Goal: Transaction & Acquisition: Download file/media

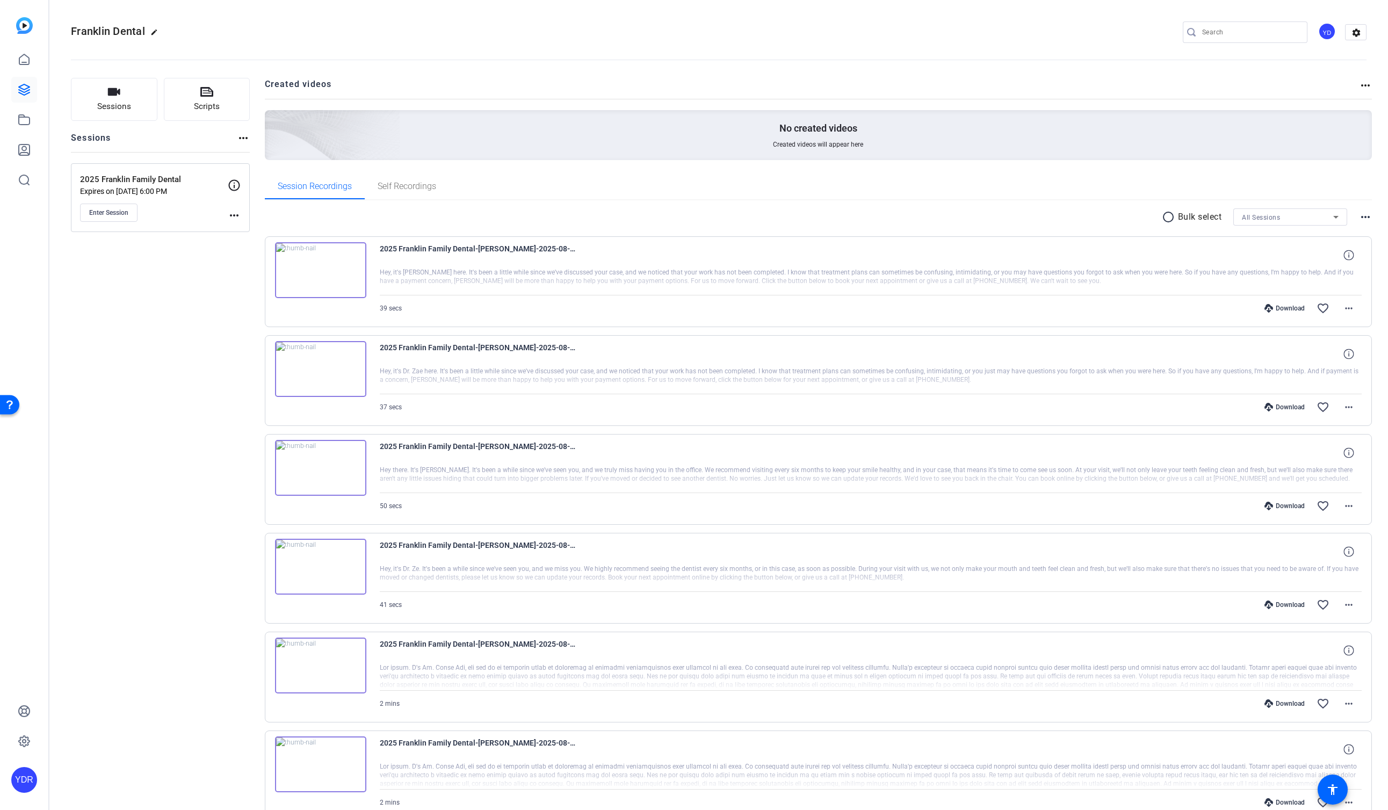
click at [1284, 310] on div "Download" at bounding box center [1284, 308] width 51 height 9
click at [1286, 410] on div "Download" at bounding box center [1284, 407] width 51 height 9
click at [1283, 509] on div "Download" at bounding box center [1284, 506] width 51 height 9
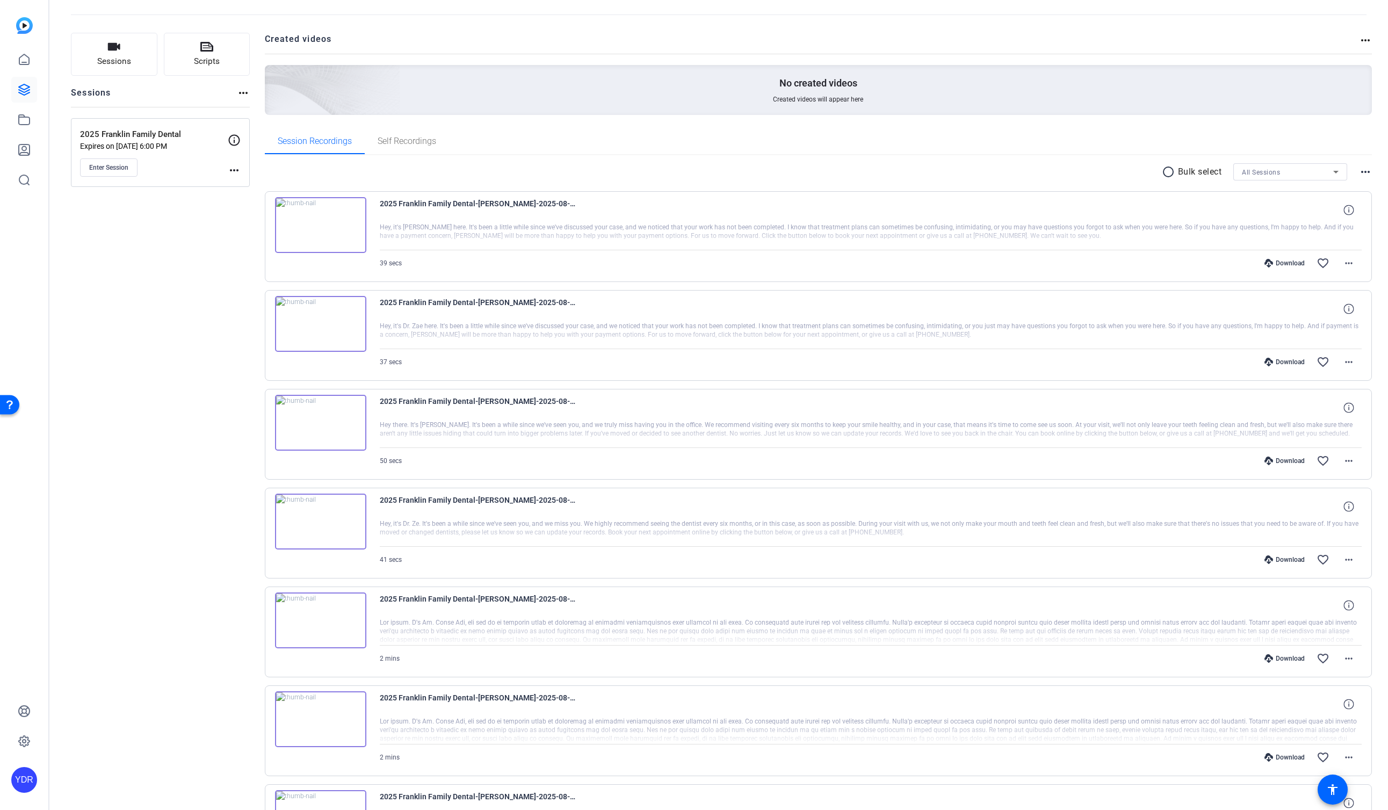
scroll to position [48, 0]
click at [1290, 553] on div "Download" at bounding box center [1284, 556] width 51 height 9
click at [1285, 654] on div "Download" at bounding box center [1284, 655] width 51 height 9
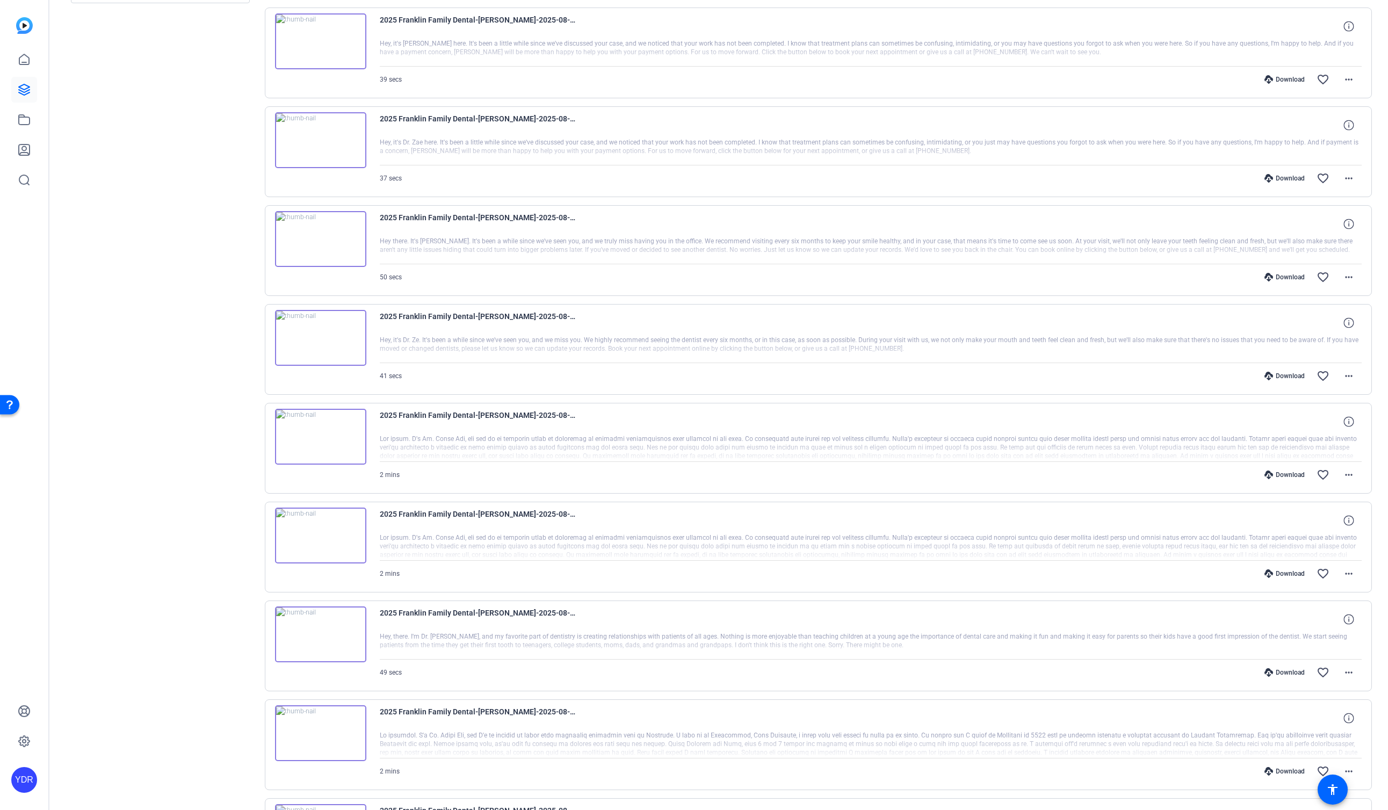
scroll to position [275, 0]
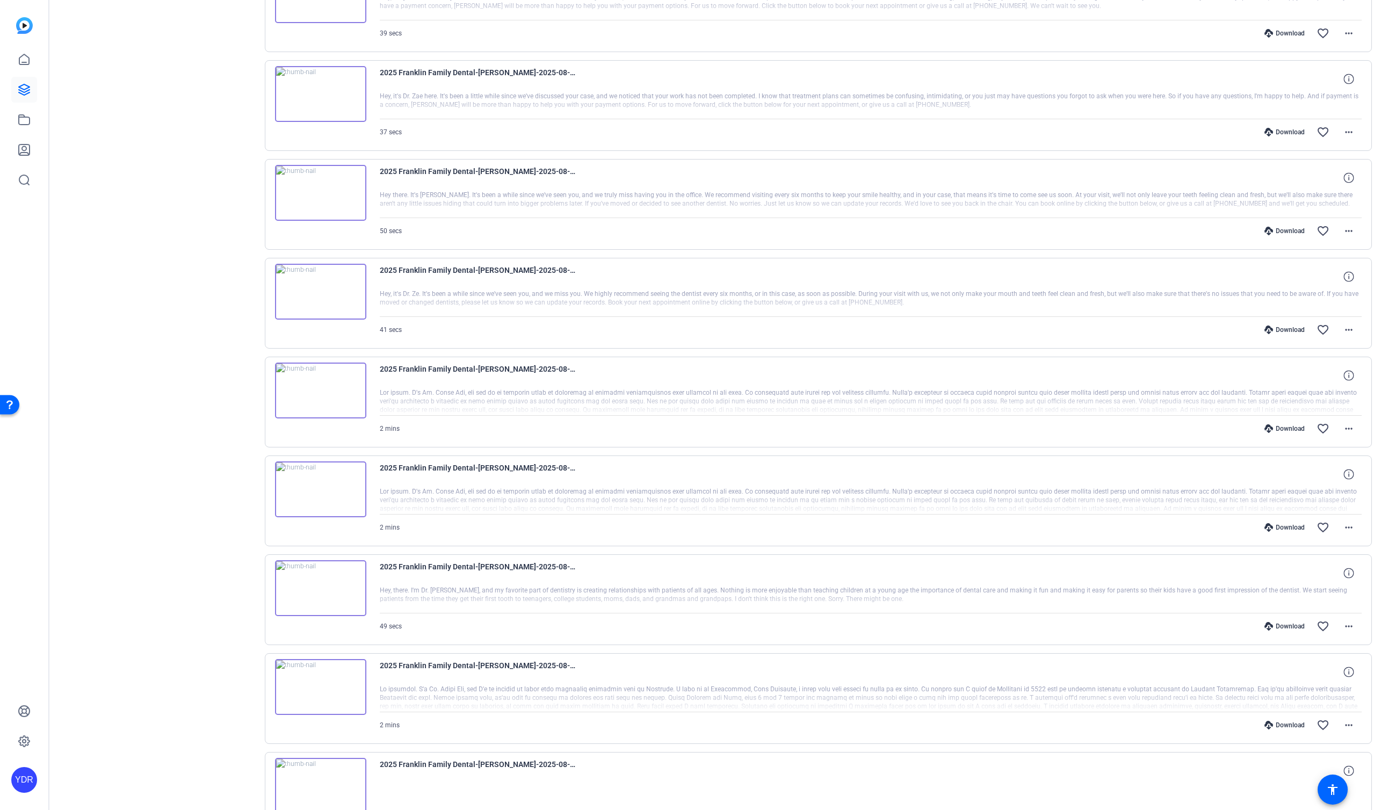
click at [1289, 527] on div "Download" at bounding box center [1284, 527] width 51 height 9
click at [1290, 618] on div "Download favorite_border more_horiz" at bounding box center [1017, 626] width 687 height 26
click at [1290, 628] on div "Download" at bounding box center [1284, 626] width 51 height 9
click at [1290, 625] on div "Download" at bounding box center [1284, 626] width 51 height 9
click at [1285, 723] on div "Download" at bounding box center [1284, 725] width 51 height 9
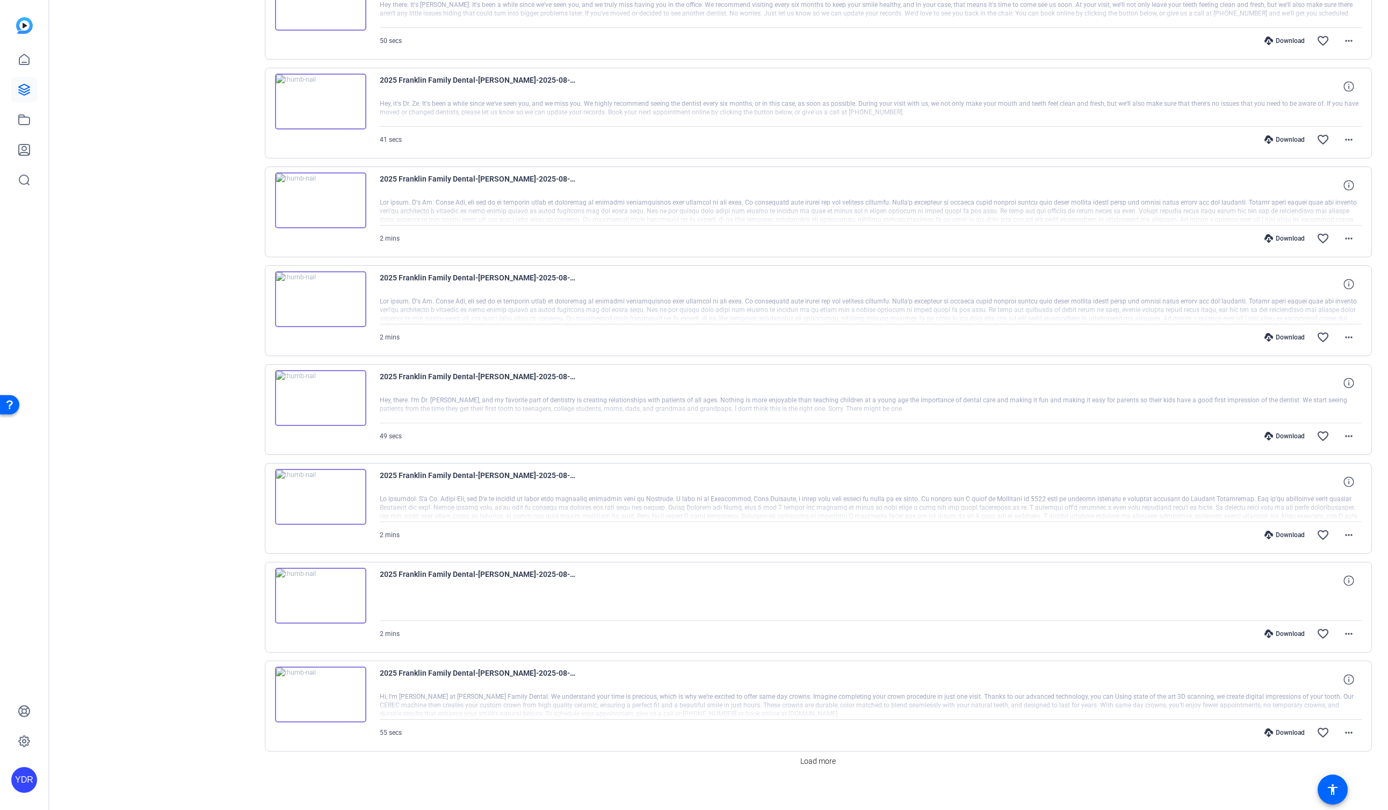
scroll to position [474, 0]
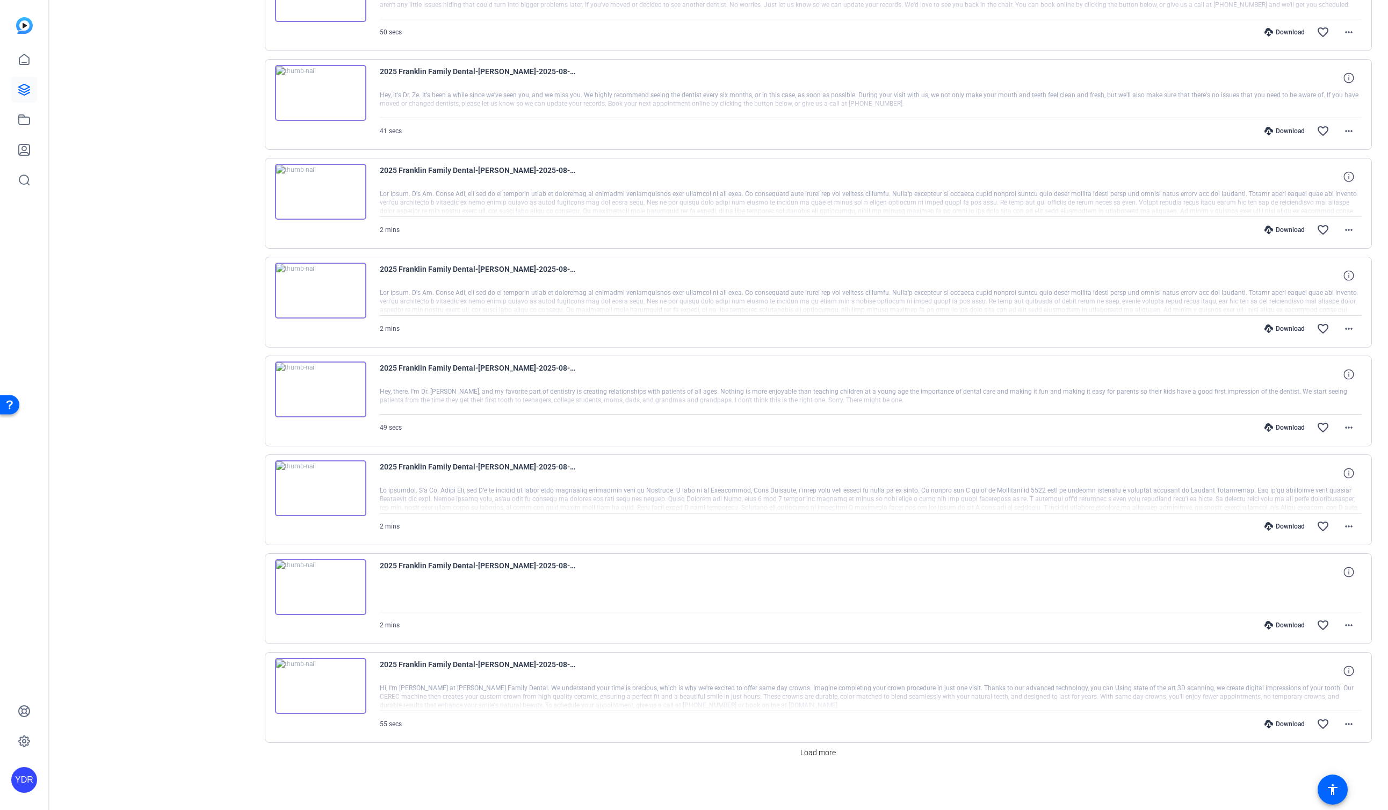
click at [1294, 624] on div "Download" at bounding box center [1284, 625] width 51 height 9
click at [1288, 728] on div "Download" at bounding box center [1284, 724] width 51 height 9
click at [817, 753] on span "Load more" at bounding box center [817, 752] width 35 height 11
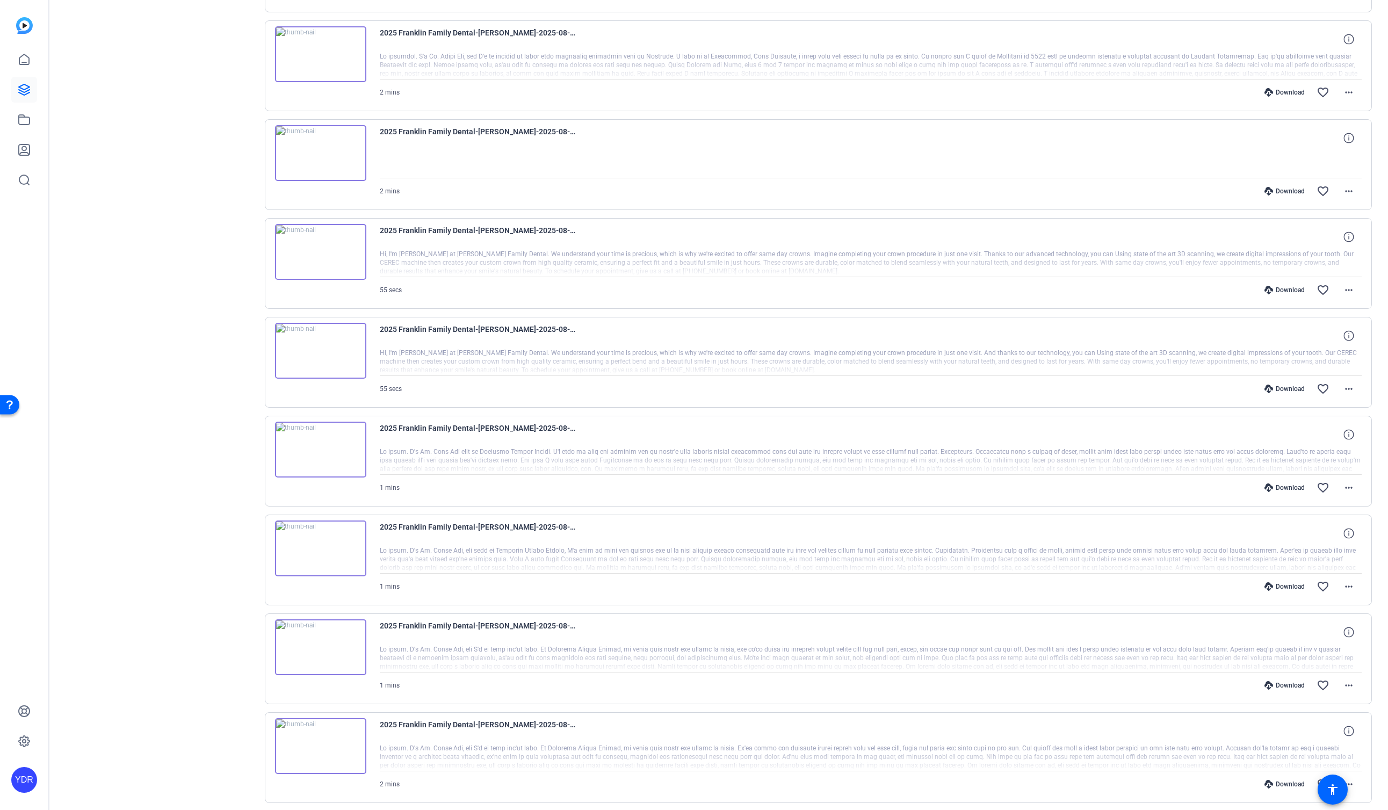
scroll to position [909, 0]
click at [1289, 378] on div "Download favorite_border more_horiz" at bounding box center [1017, 388] width 687 height 26
click at [1291, 387] on div "Download" at bounding box center [1284, 387] width 51 height 9
click at [1286, 487] on div "Download" at bounding box center [1284, 486] width 51 height 9
click at [1284, 586] on div "Download" at bounding box center [1284, 585] width 51 height 9
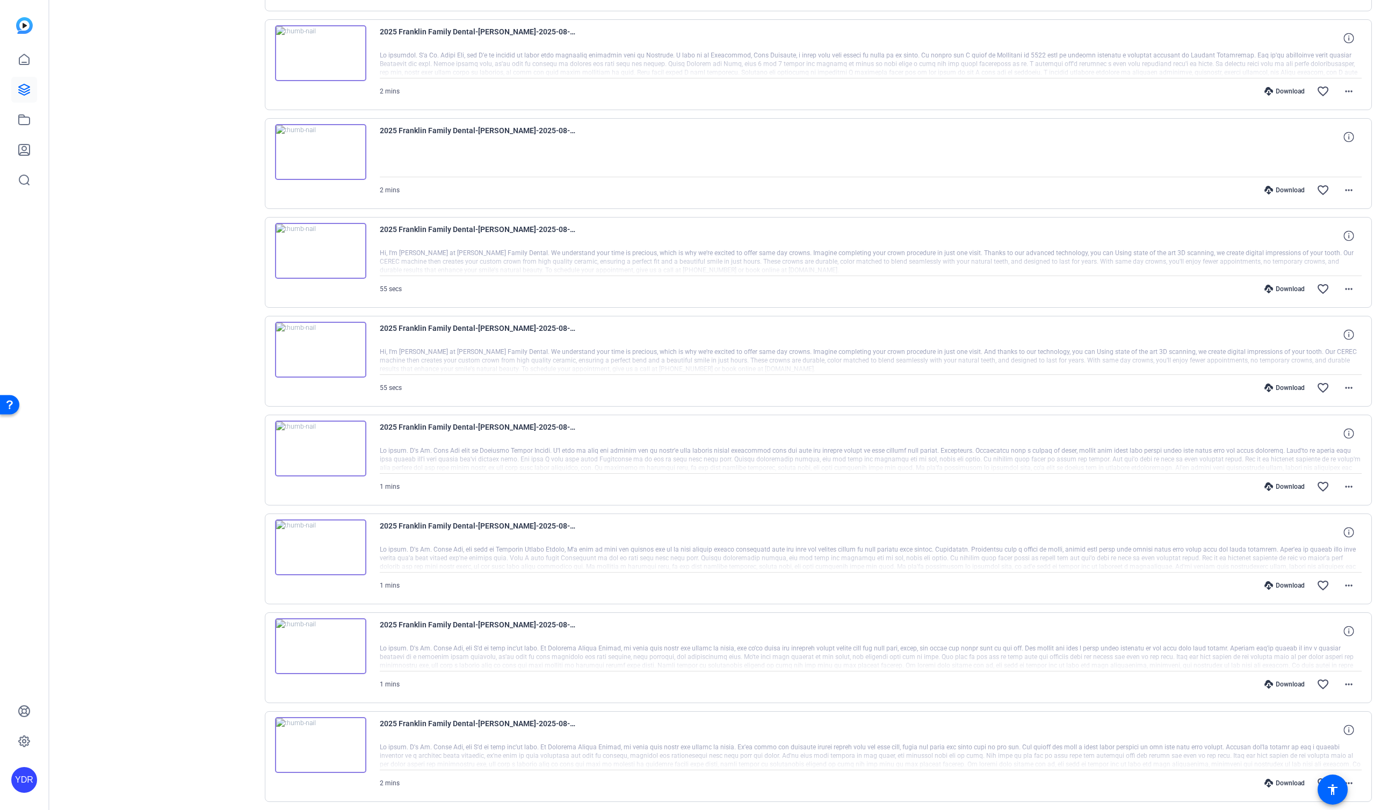
click at [1291, 681] on div "Download" at bounding box center [1284, 684] width 51 height 9
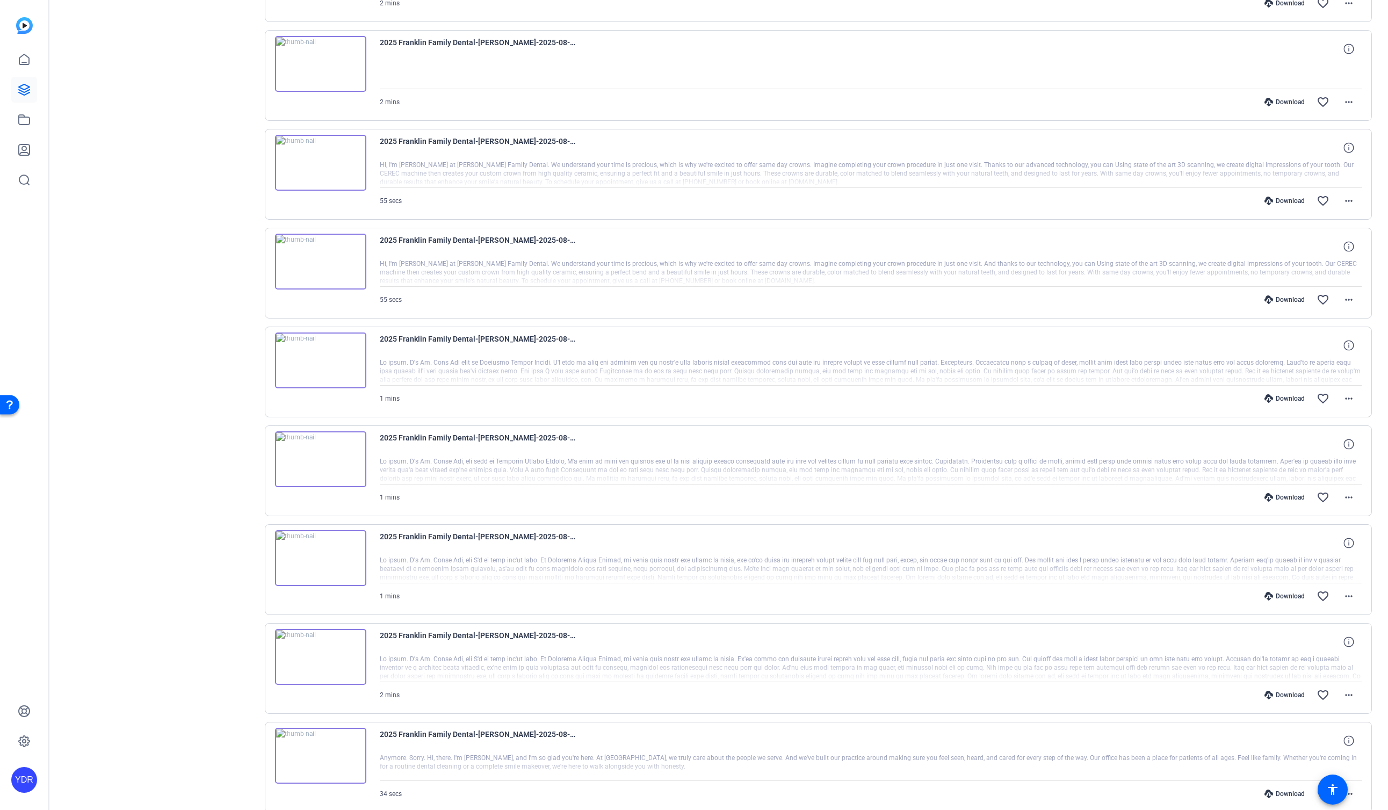
scroll to position [1014, 0]
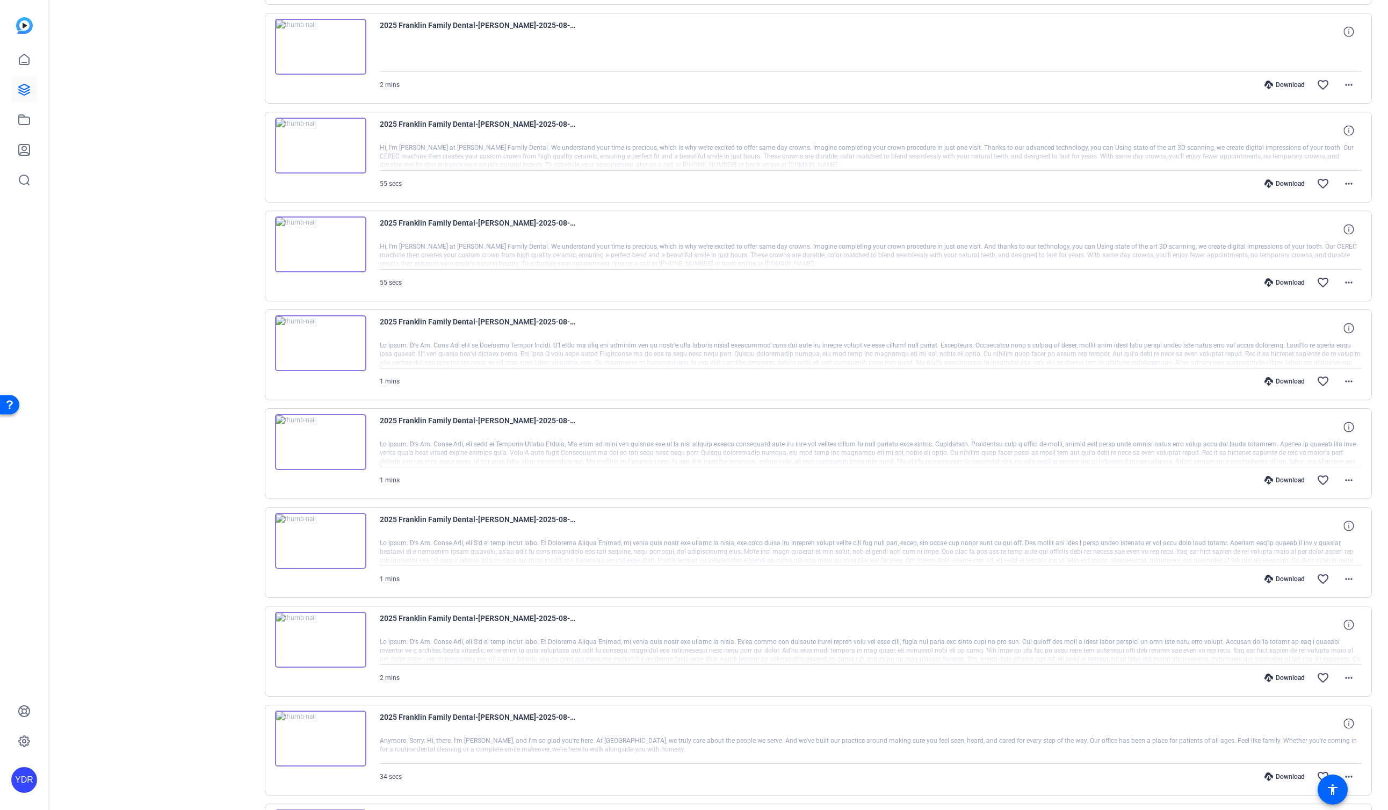
click at [1289, 679] on div "Download" at bounding box center [1284, 678] width 51 height 9
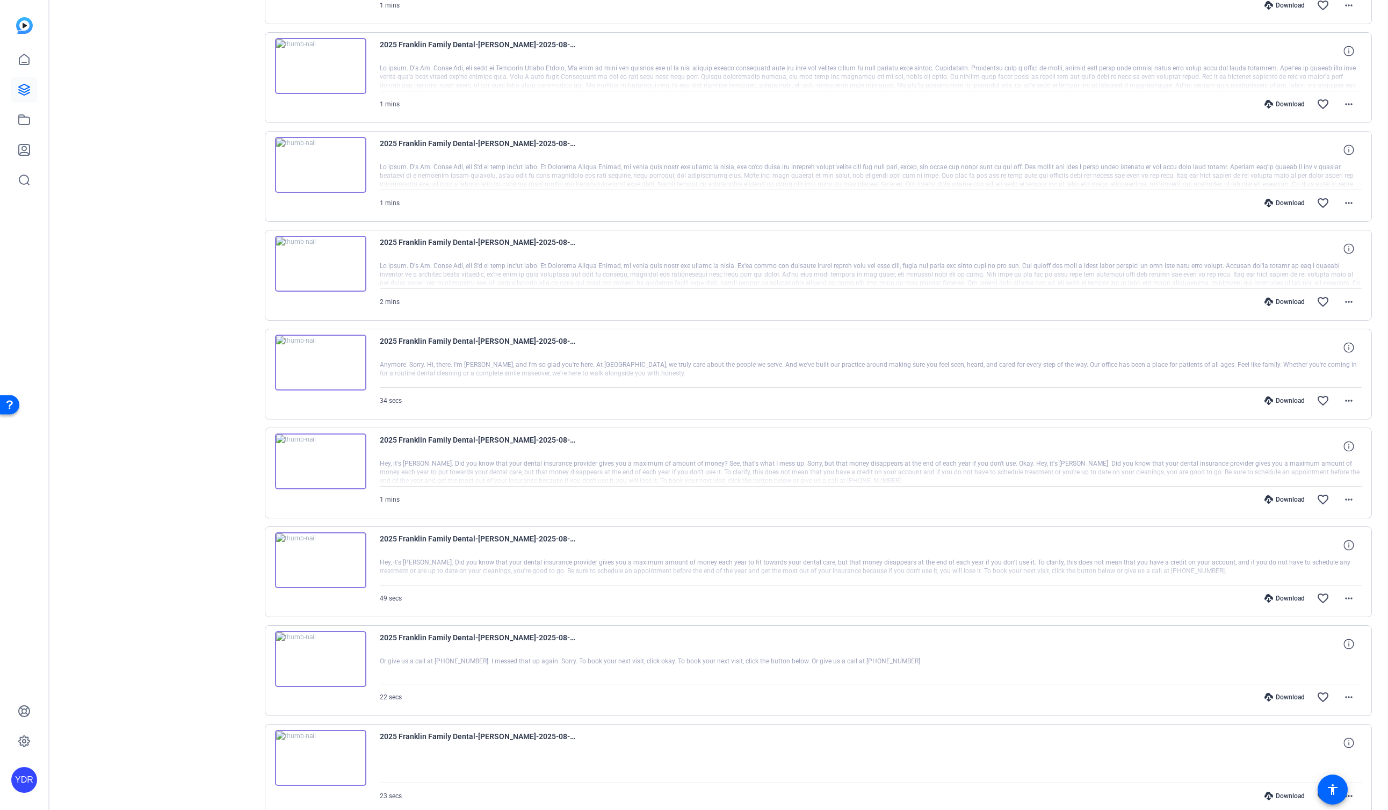
scroll to position [1410, 0]
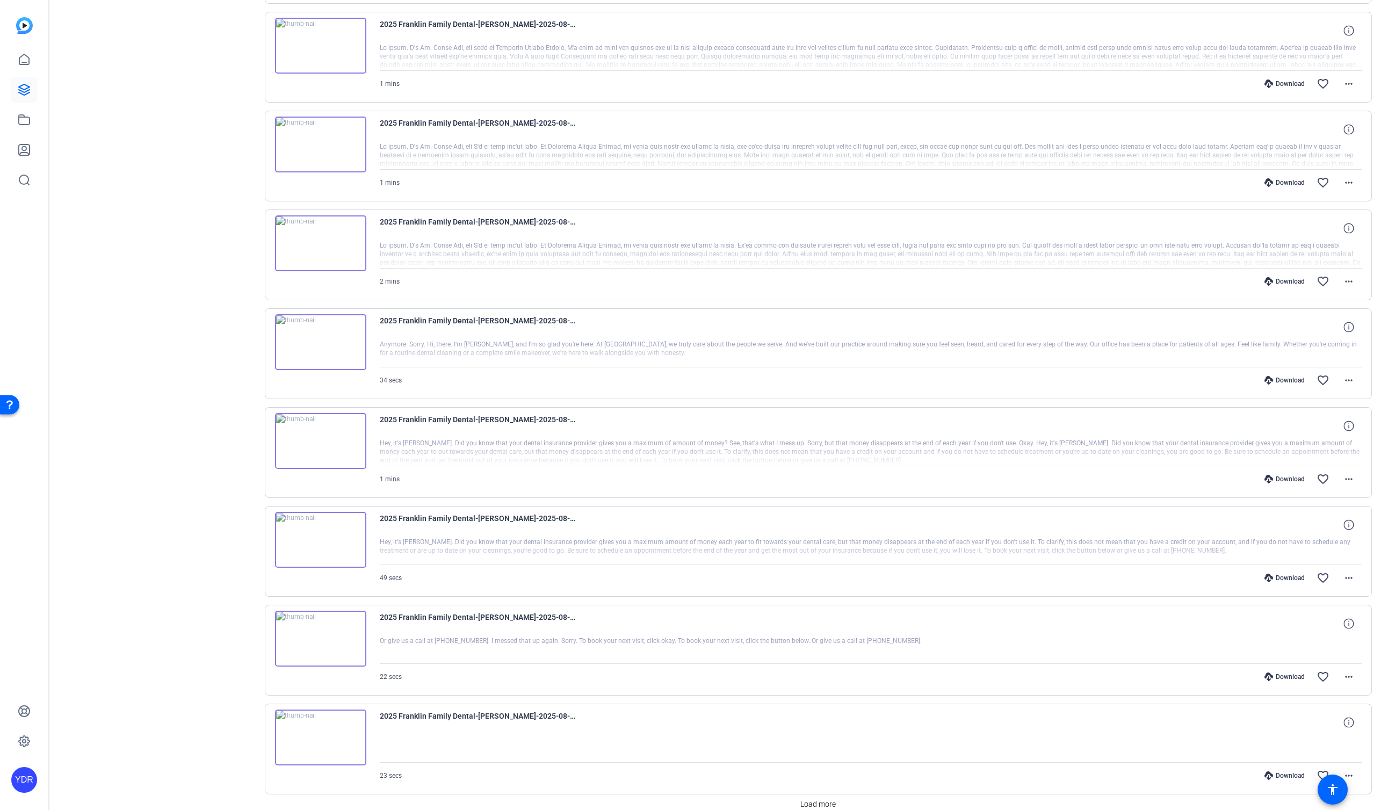
click at [1286, 382] on div "Download" at bounding box center [1284, 380] width 51 height 9
click at [1290, 477] on div "Download" at bounding box center [1284, 479] width 51 height 9
click at [1286, 577] on div "Download" at bounding box center [1284, 578] width 51 height 9
click at [1286, 674] on div "Download" at bounding box center [1284, 676] width 51 height 9
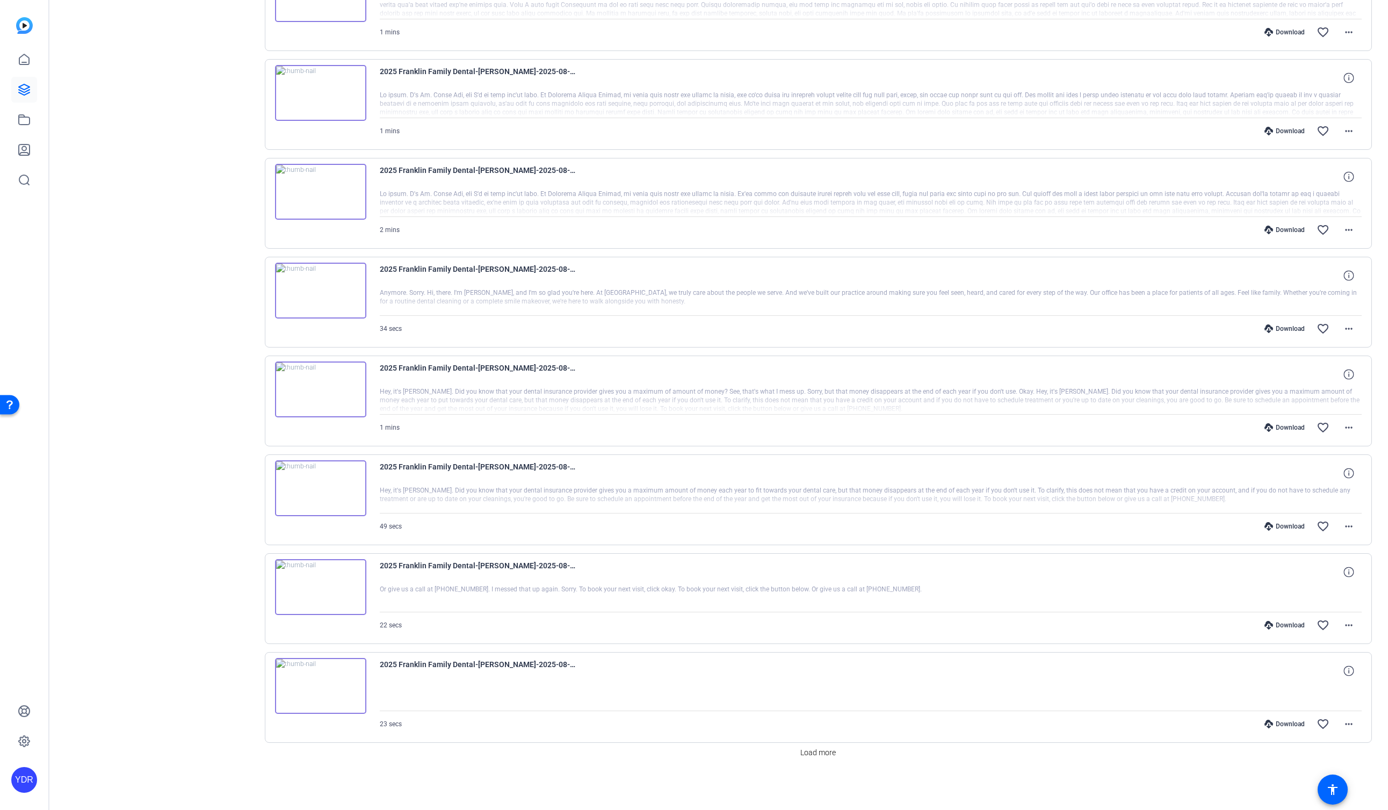
click at [1291, 724] on div "Download" at bounding box center [1284, 724] width 51 height 9
click at [820, 754] on span "Load more" at bounding box center [817, 752] width 35 height 11
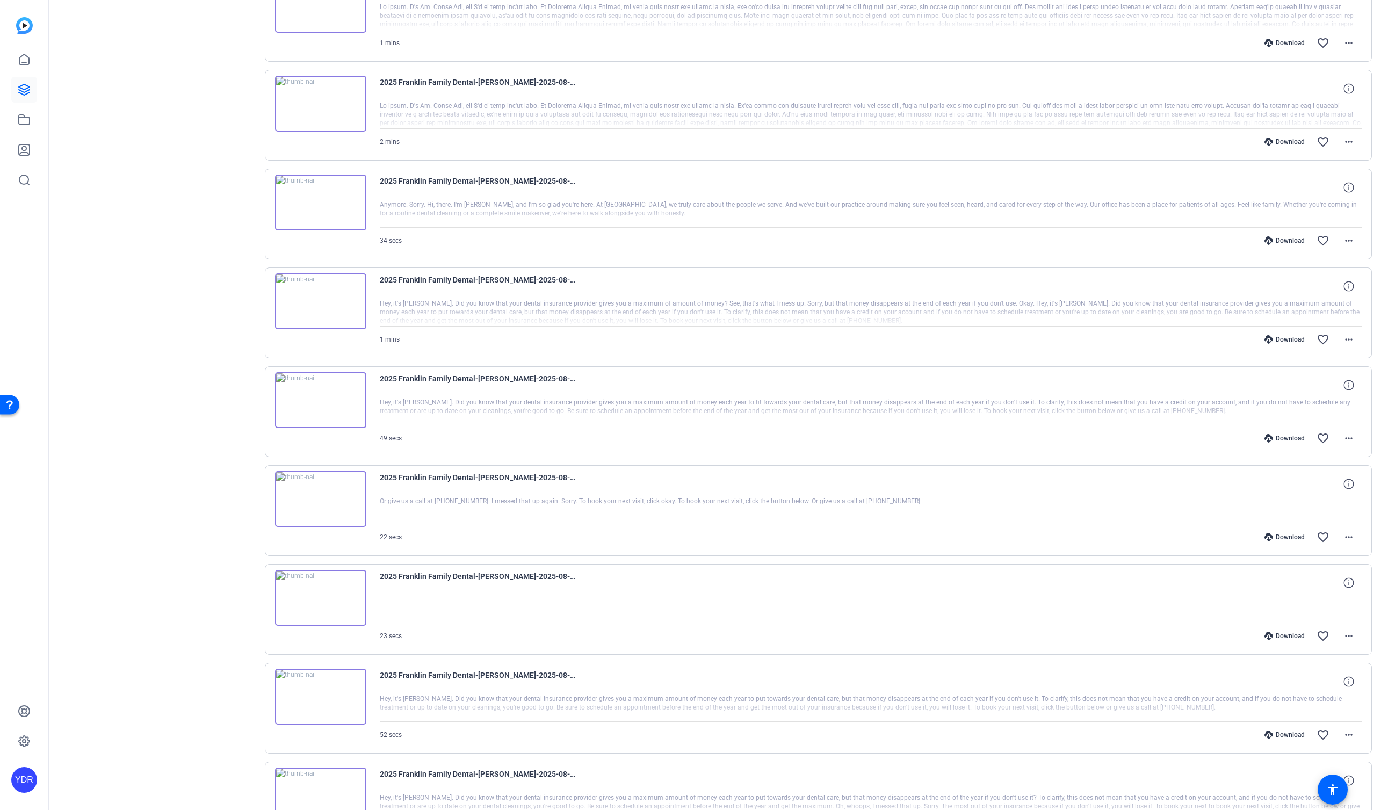
scroll to position [1570, 0]
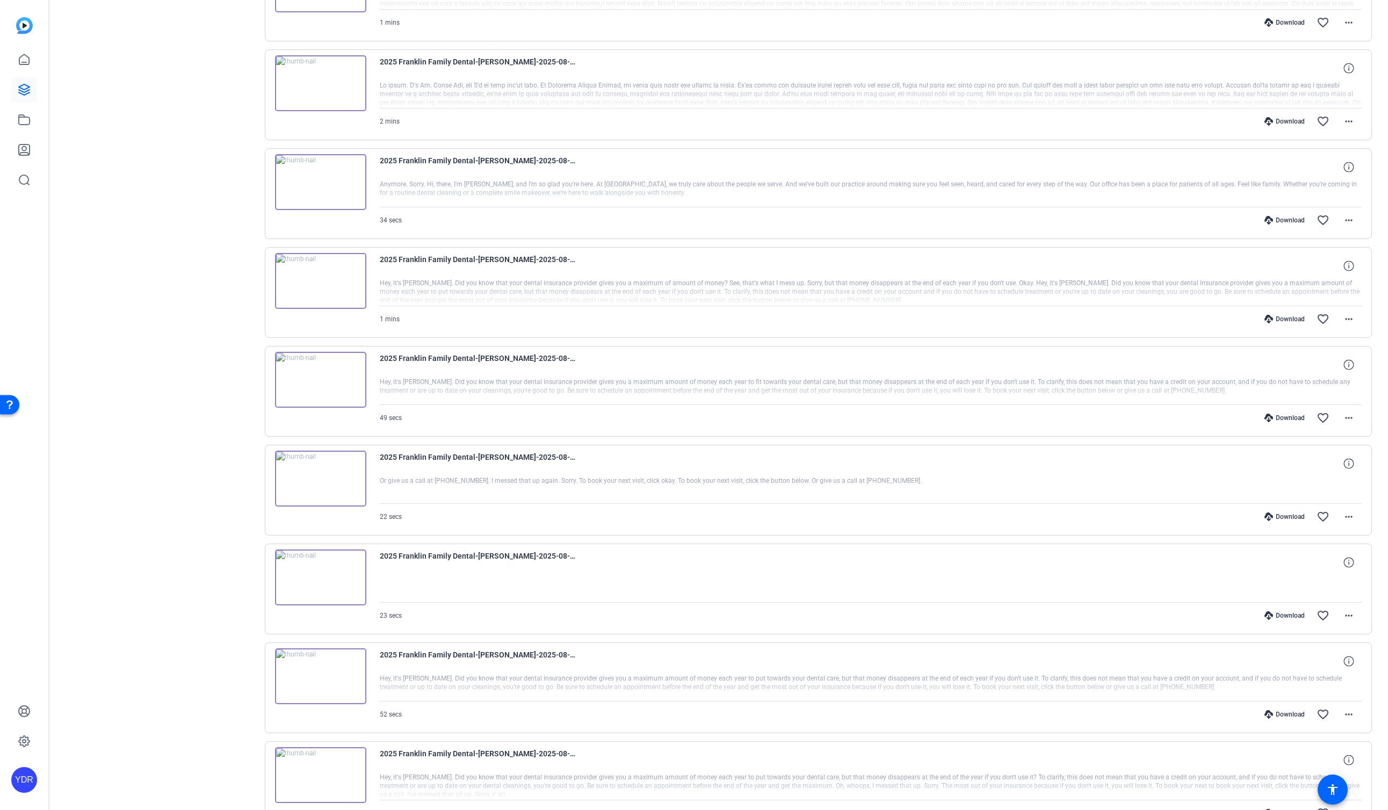
click at [1287, 715] on div "Download" at bounding box center [1284, 714] width 51 height 9
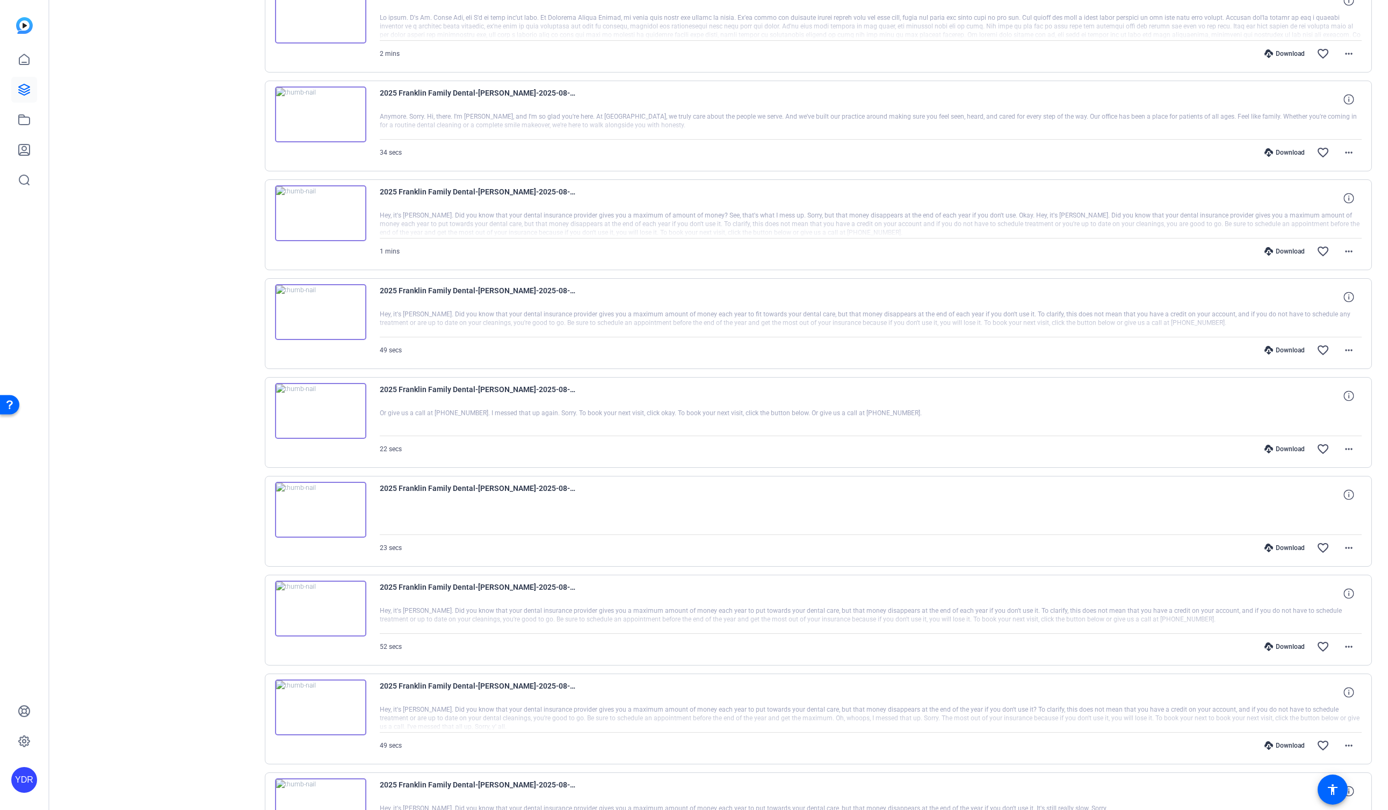
scroll to position [1657, 0]
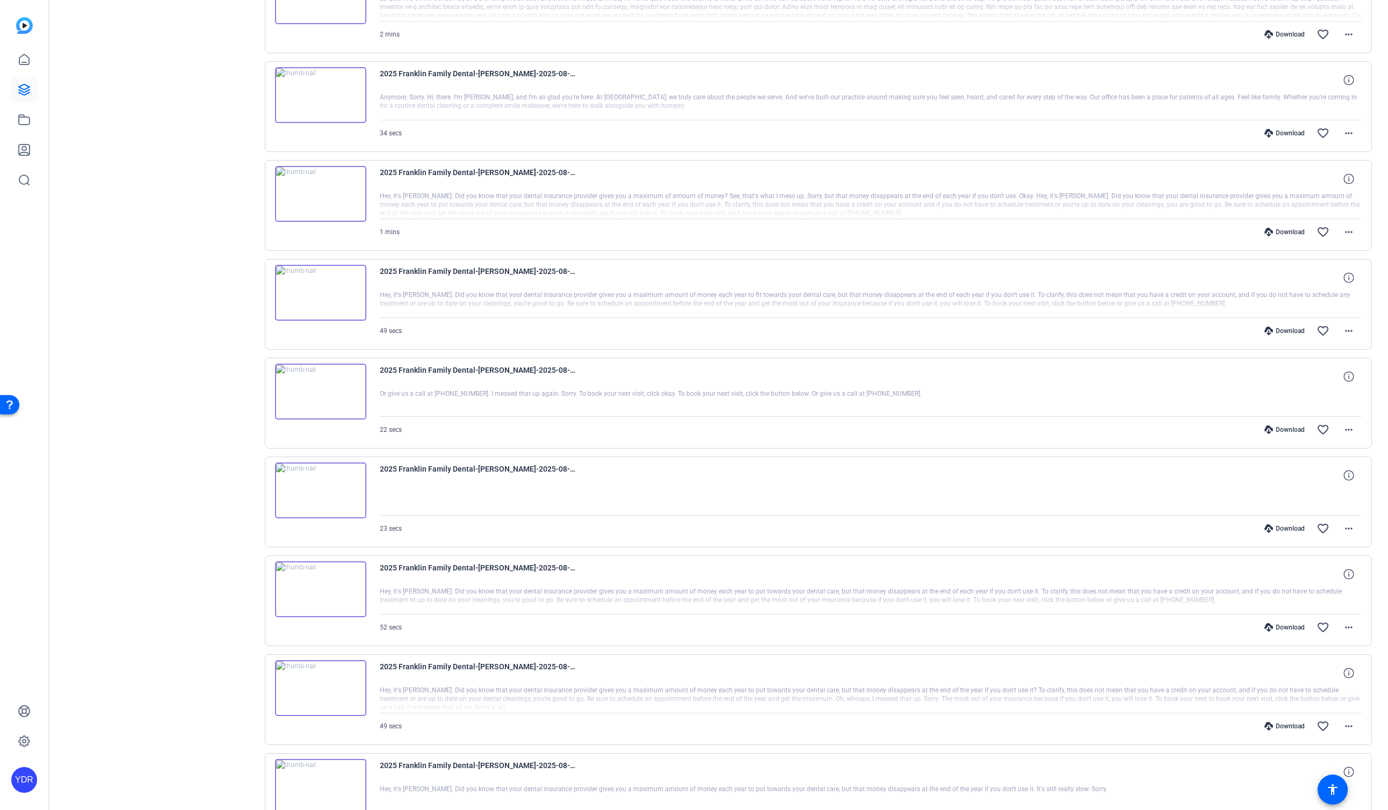
click at [1282, 628] on div "Download" at bounding box center [1284, 627] width 51 height 9
click at [1284, 727] on div "Download" at bounding box center [1284, 726] width 51 height 9
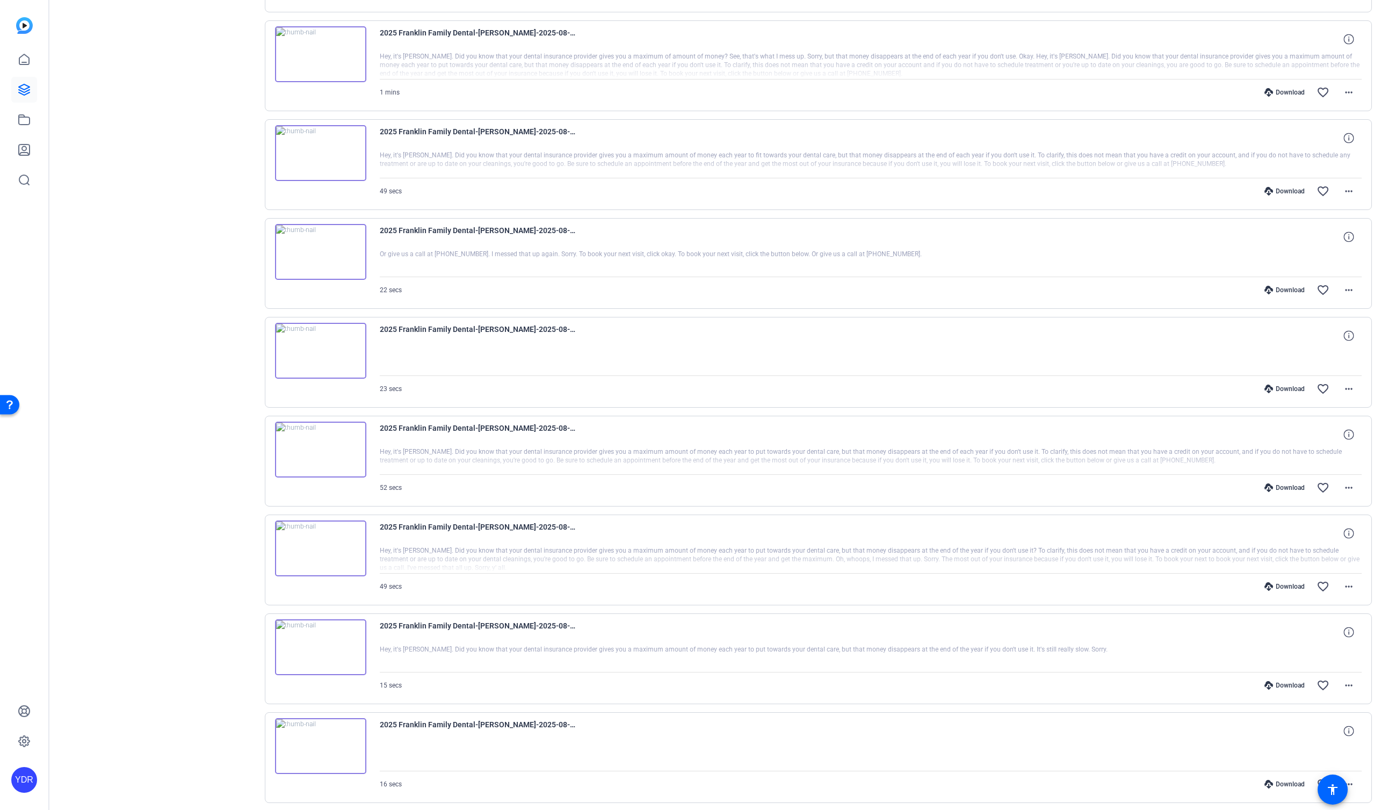
scroll to position [1815, 0]
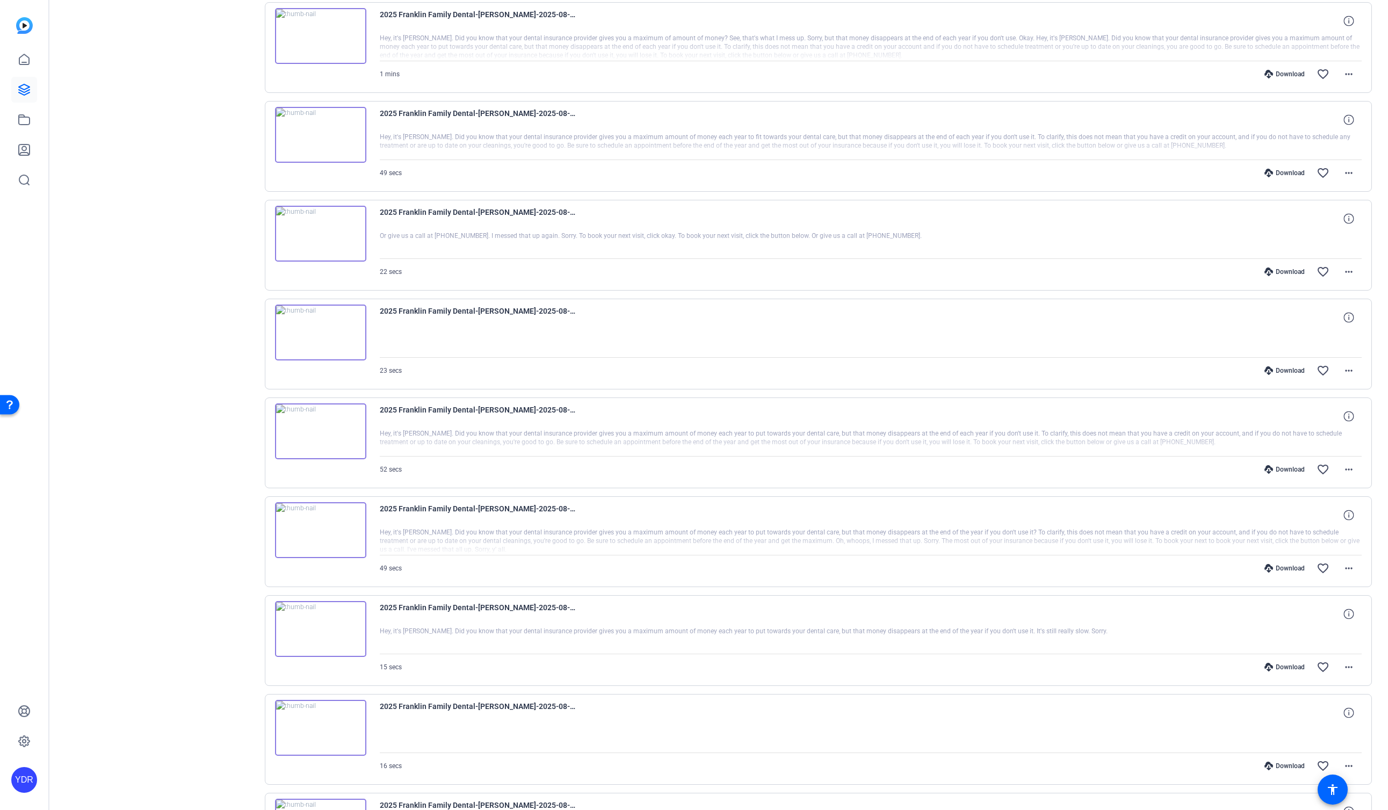
click at [1294, 670] on div "Download" at bounding box center [1284, 667] width 51 height 9
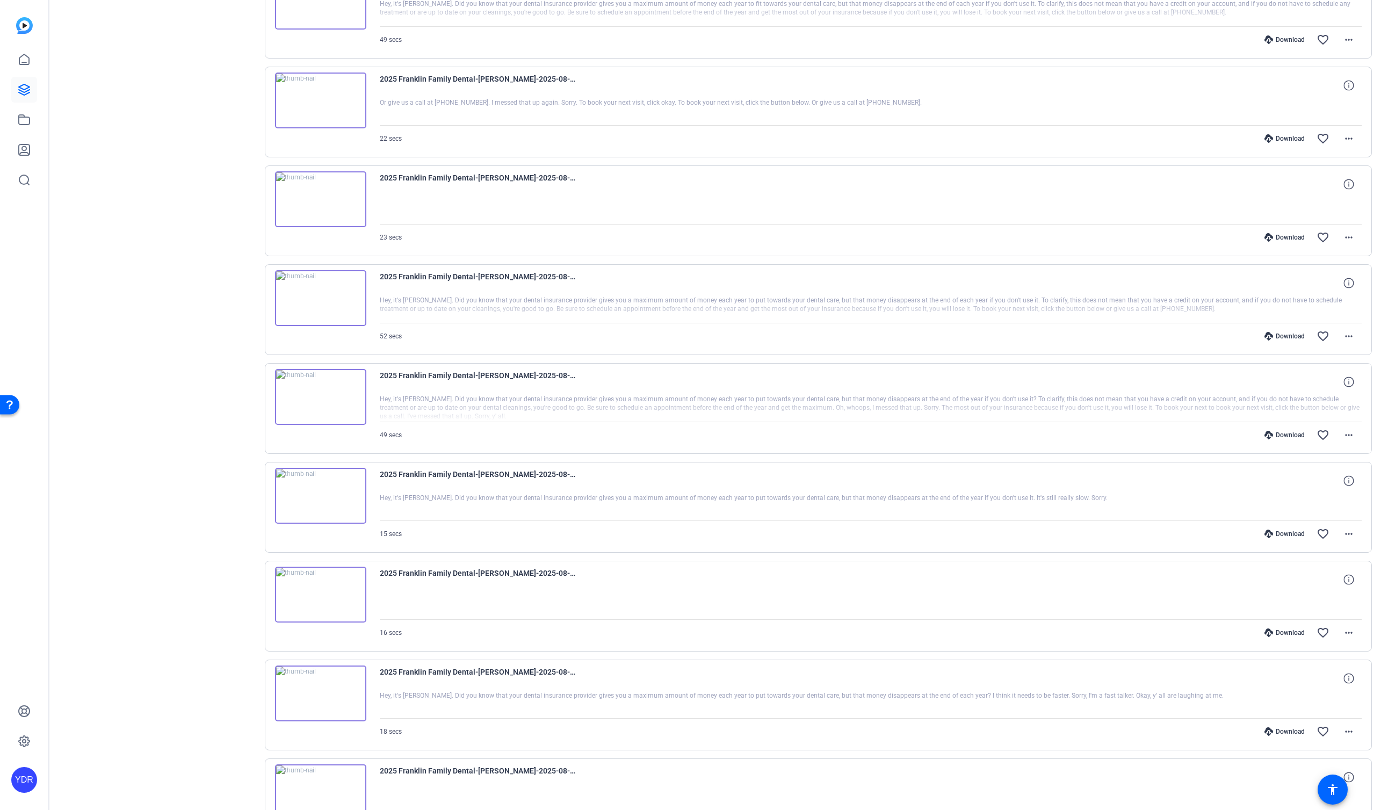
scroll to position [1952, 0]
click at [1293, 727] on div "Download" at bounding box center [1284, 728] width 51 height 9
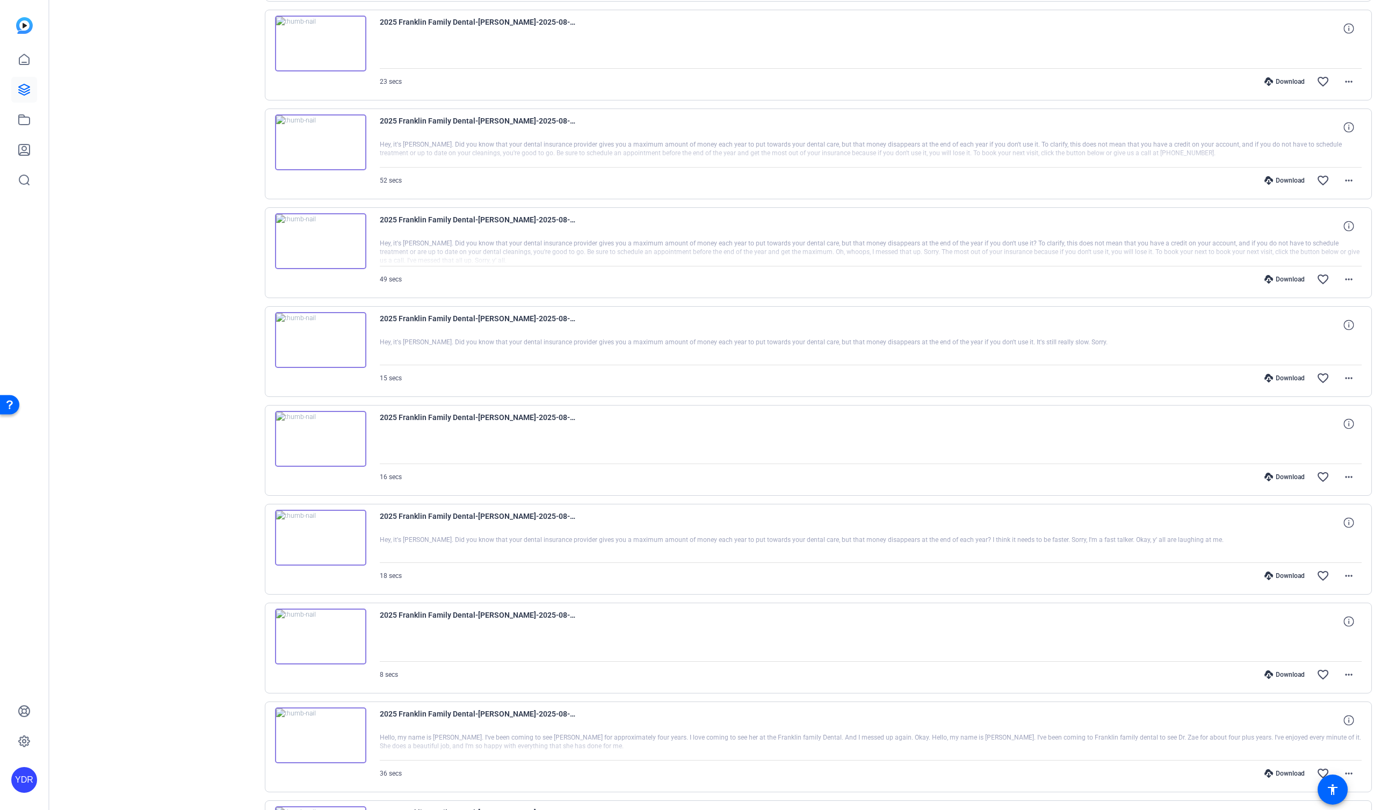
scroll to position [2109, 0]
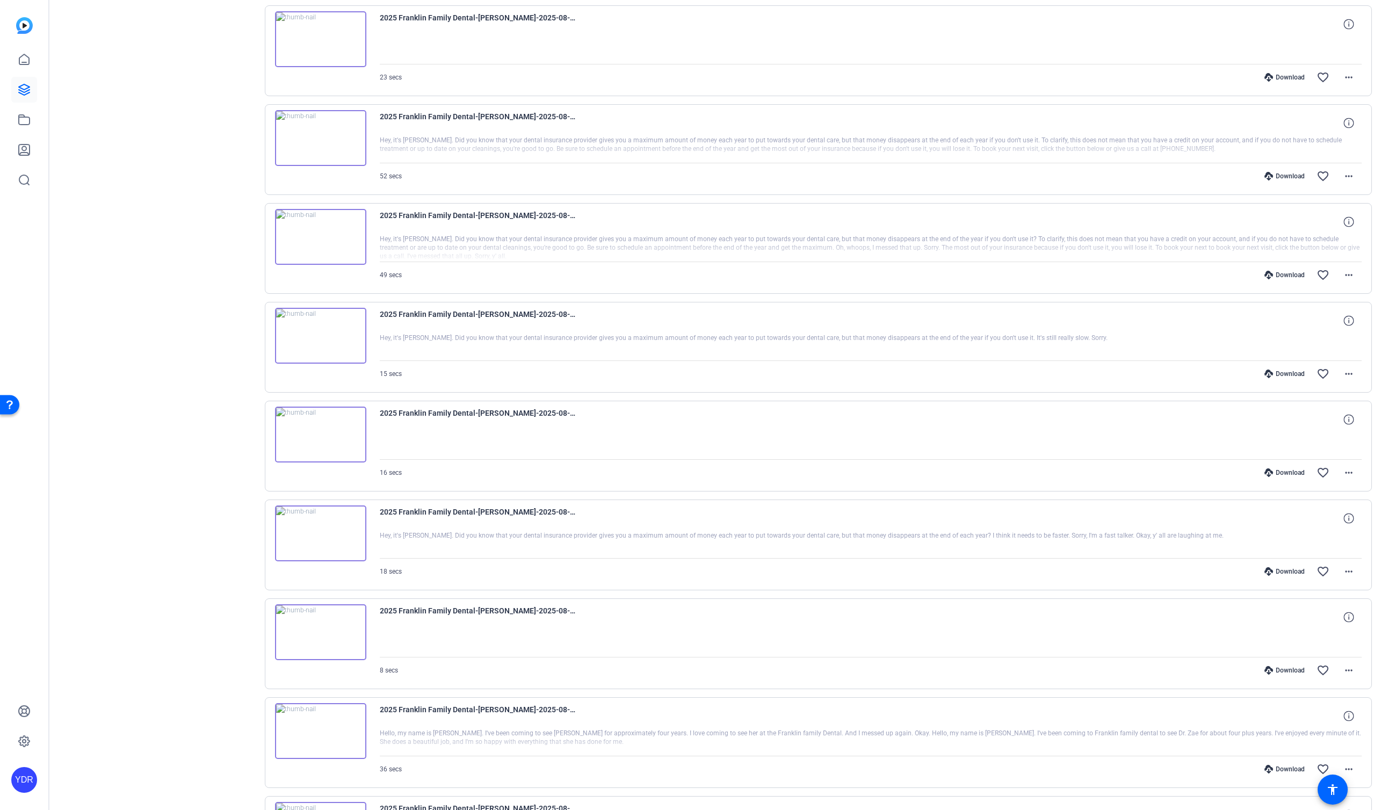
click at [1291, 667] on div "Download" at bounding box center [1284, 670] width 51 height 9
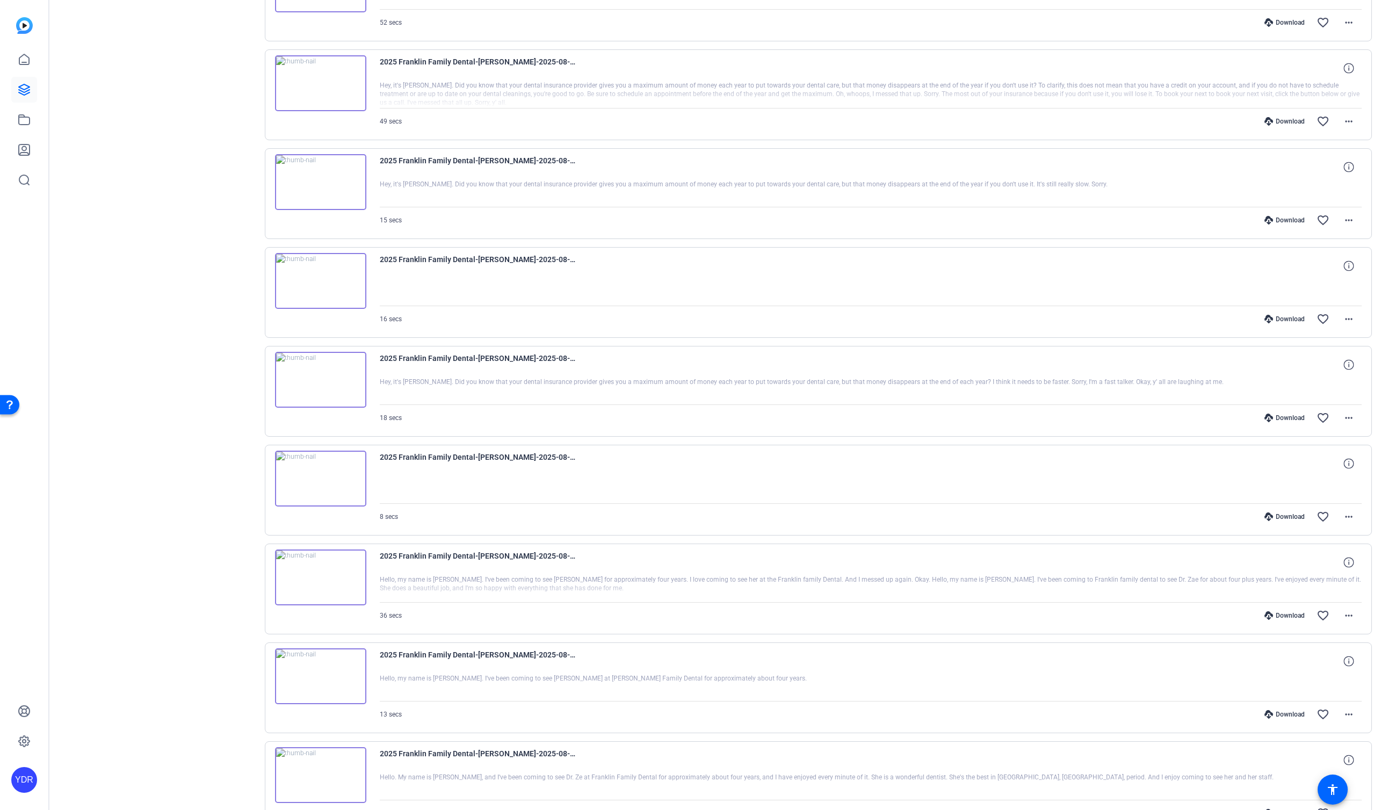
scroll to position [2344, 0]
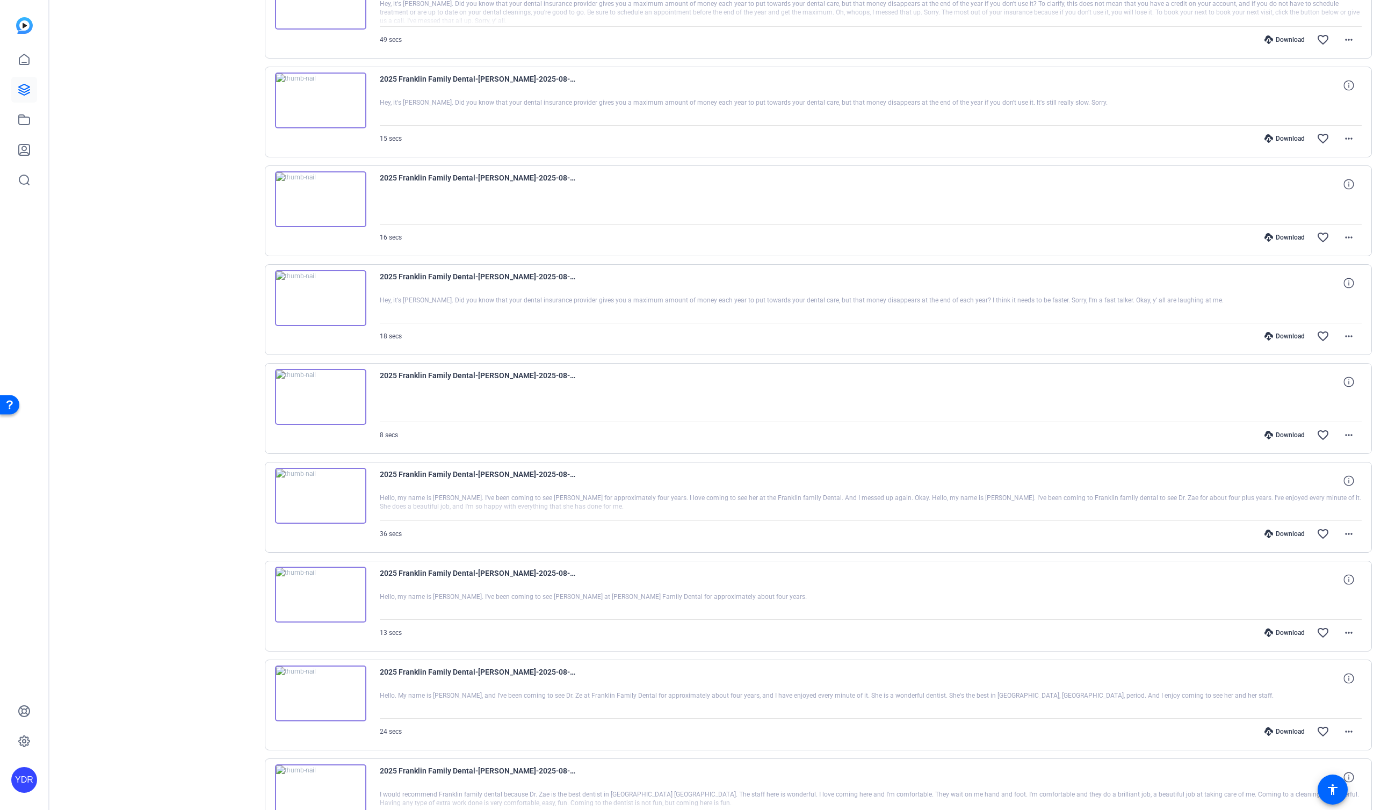
click at [1288, 535] on div "Download" at bounding box center [1284, 534] width 51 height 9
click at [1287, 629] on div "Download" at bounding box center [1284, 632] width 51 height 9
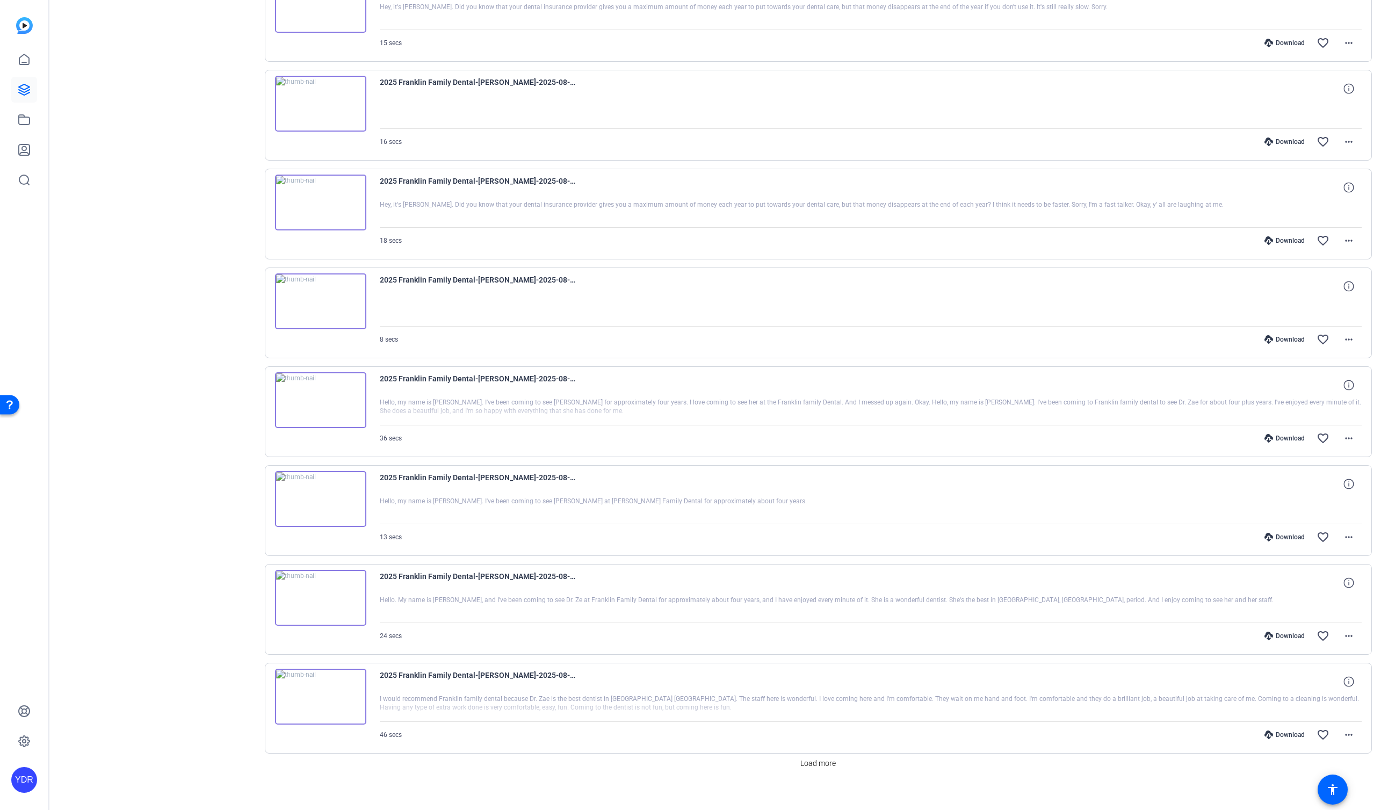
click at [1287, 639] on div "Download" at bounding box center [1284, 636] width 51 height 9
click at [1288, 729] on div "Download favorite_border more_horiz" at bounding box center [1017, 735] width 687 height 26
click at [1286, 736] on div "Download" at bounding box center [1284, 734] width 51 height 9
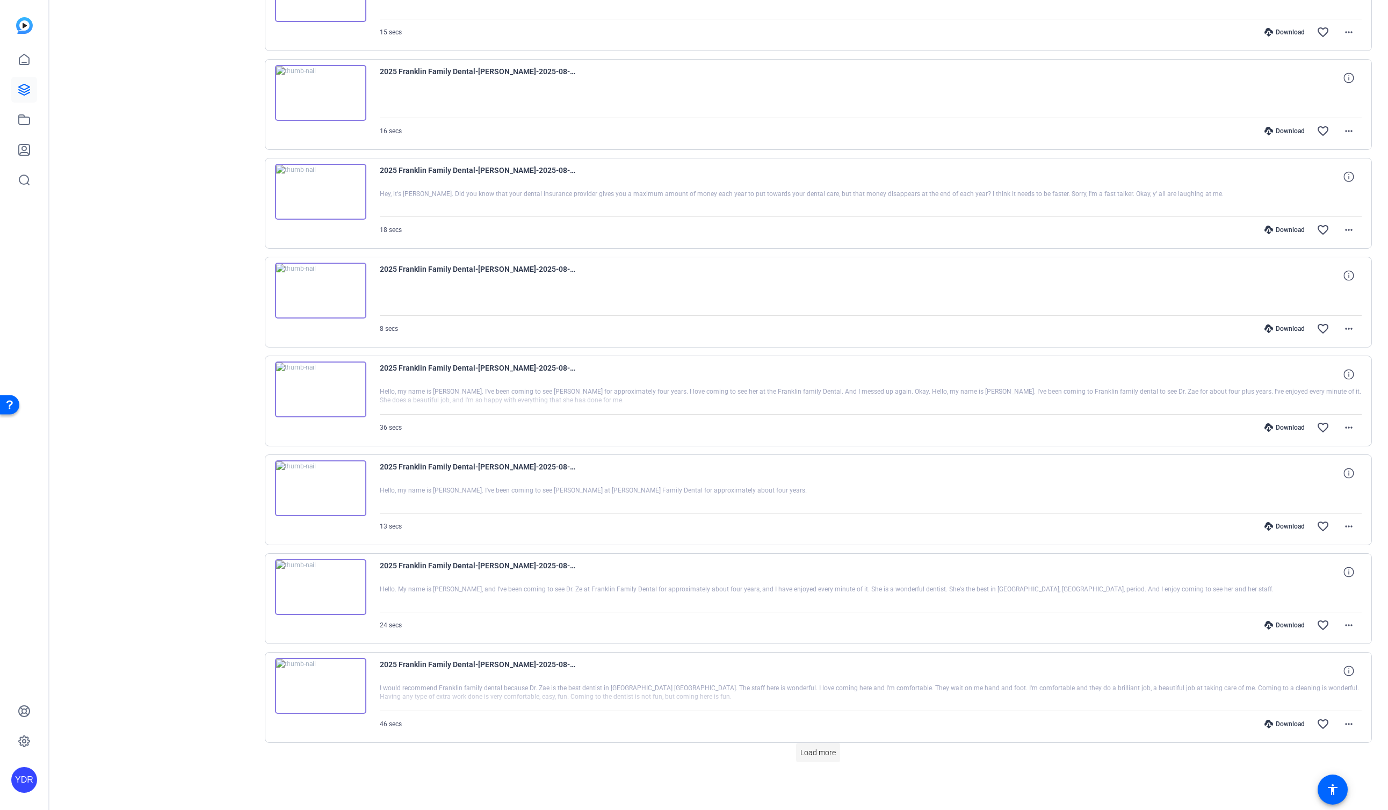
click at [821, 755] on span "Load more" at bounding box center [817, 752] width 35 height 11
click at [1291, 624] on div "Download" at bounding box center [1284, 625] width 51 height 9
click at [1285, 720] on div "Download" at bounding box center [1284, 724] width 51 height 9
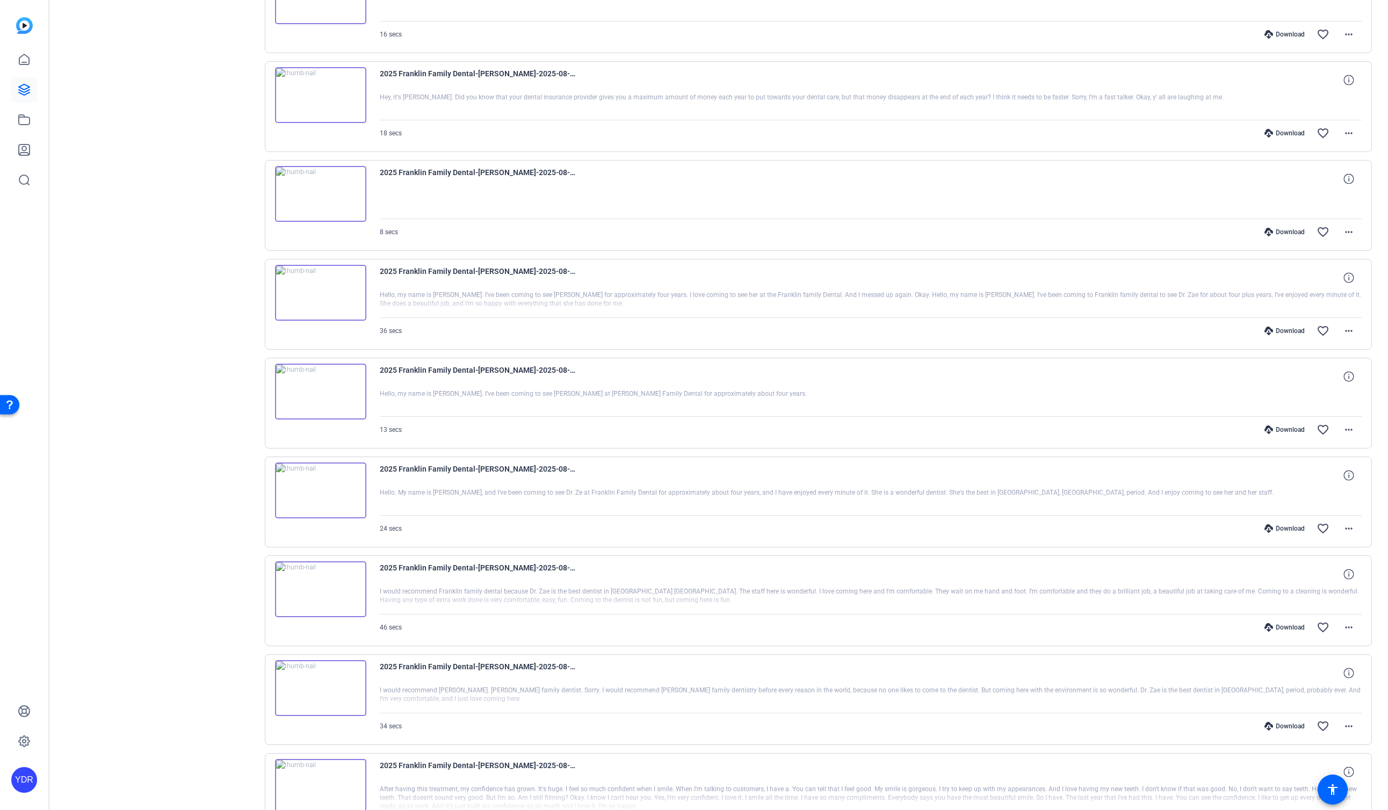
scroll to position [2551, 0]
click at [1285, 720] on div "Download" at bounding box center [1284, 722] width 51 height 9
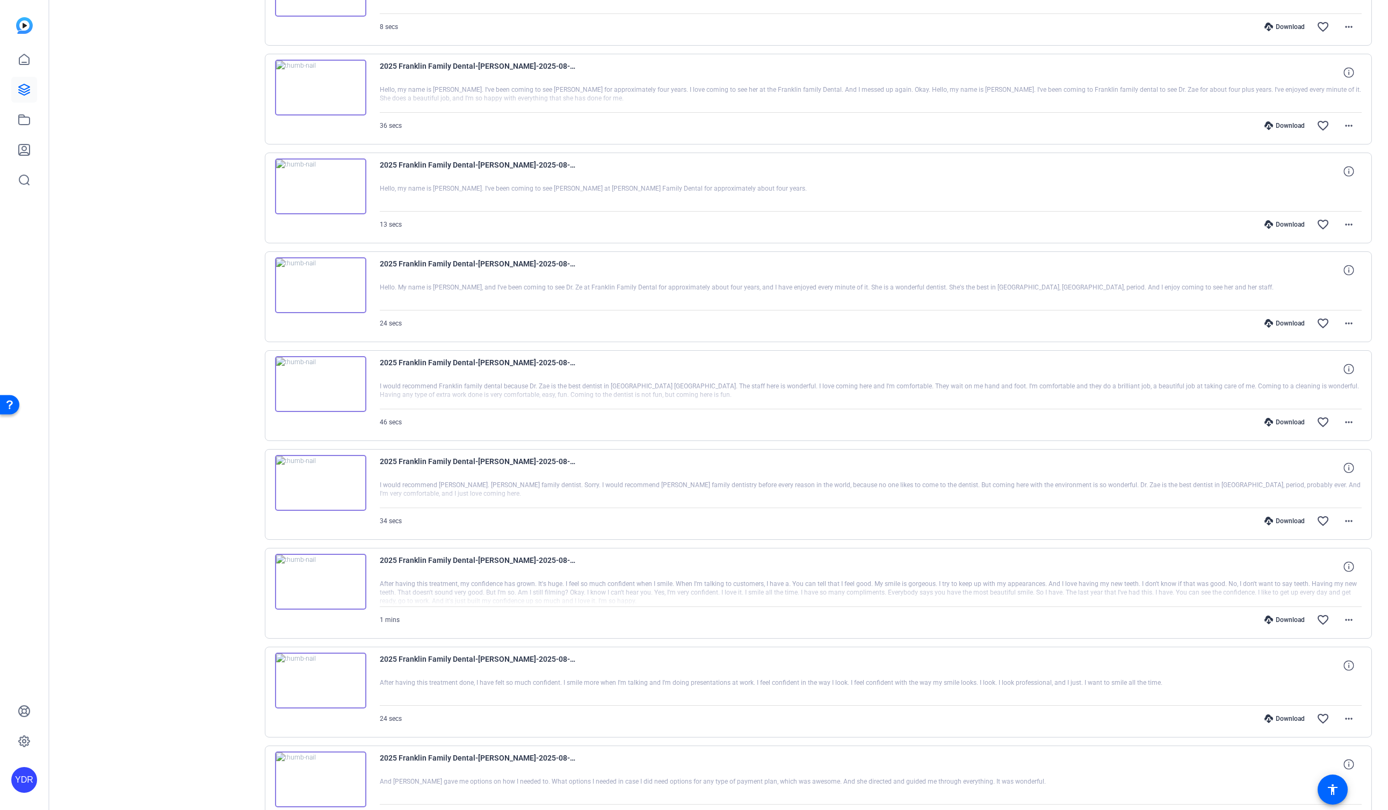
scroll to position [2756, 0]
click at [1287, 611] on div "Download" at bounding box center [1284, 615] width 51 height 9
click at [1287, 713] on div "Download" at bounding box center [1284, 714] width 51 height 9
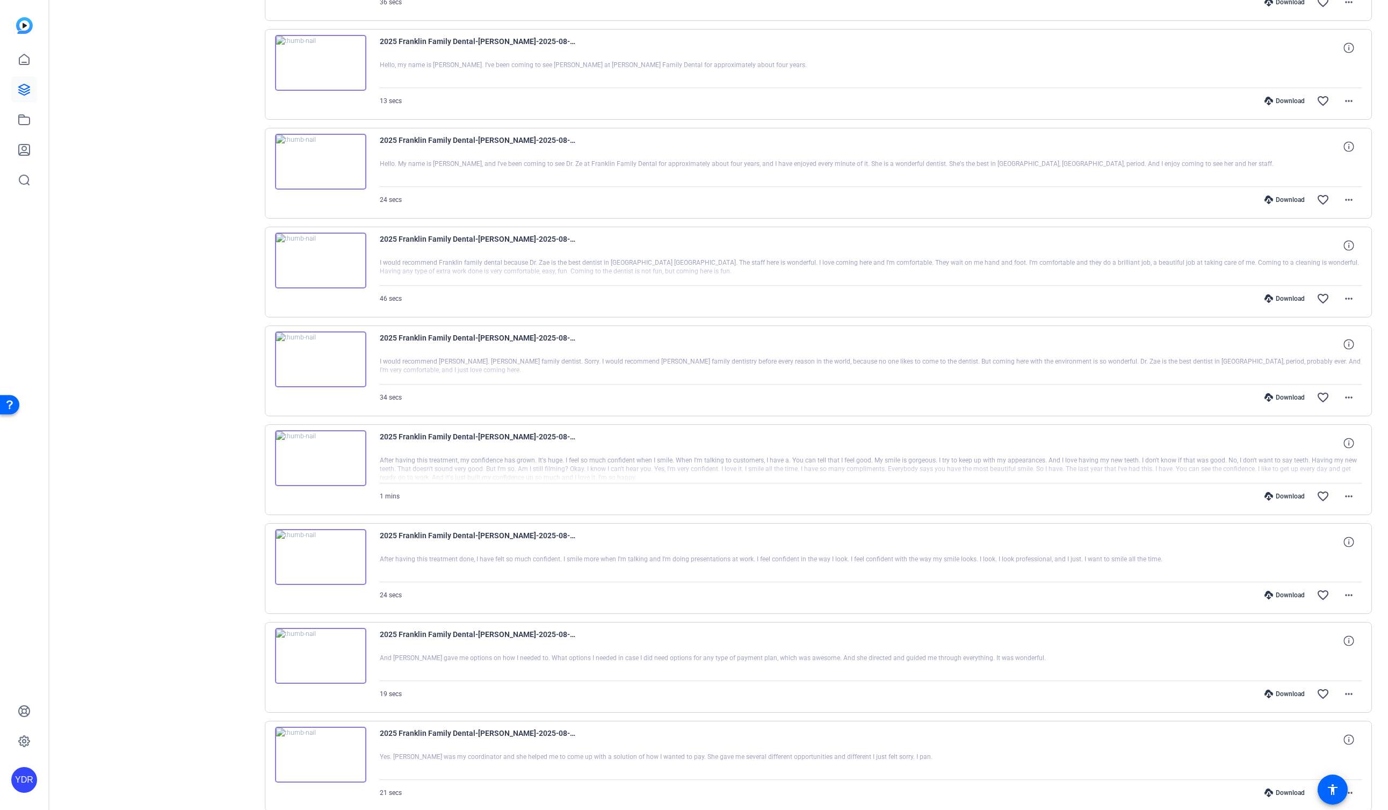
scroll to position [2883, 0]
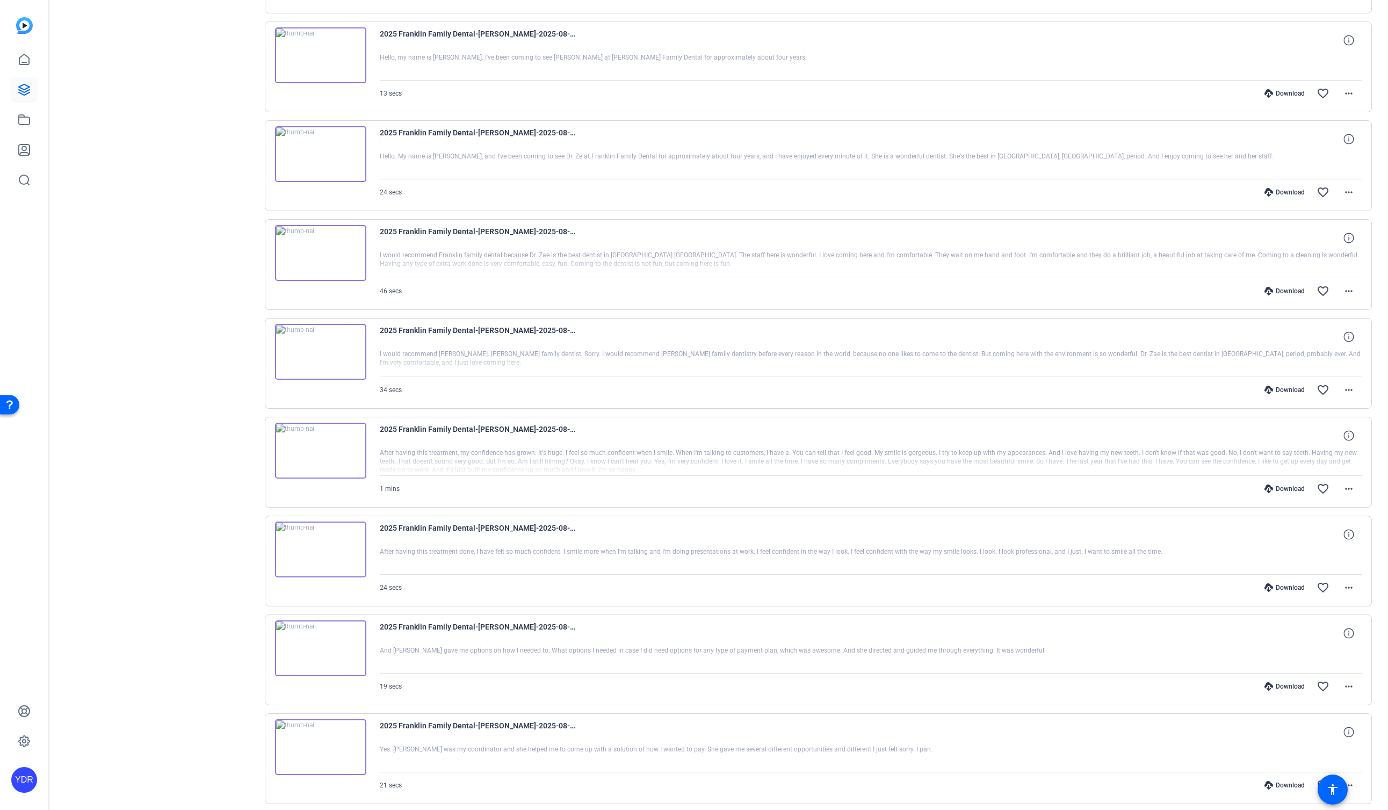
click at [1287, 687] on div "Download" at bounding box center [1284, 686] width 51 height 9
click at [1286, 787] on div "Download" at bounding box center [1284, 785] width 51 height 9
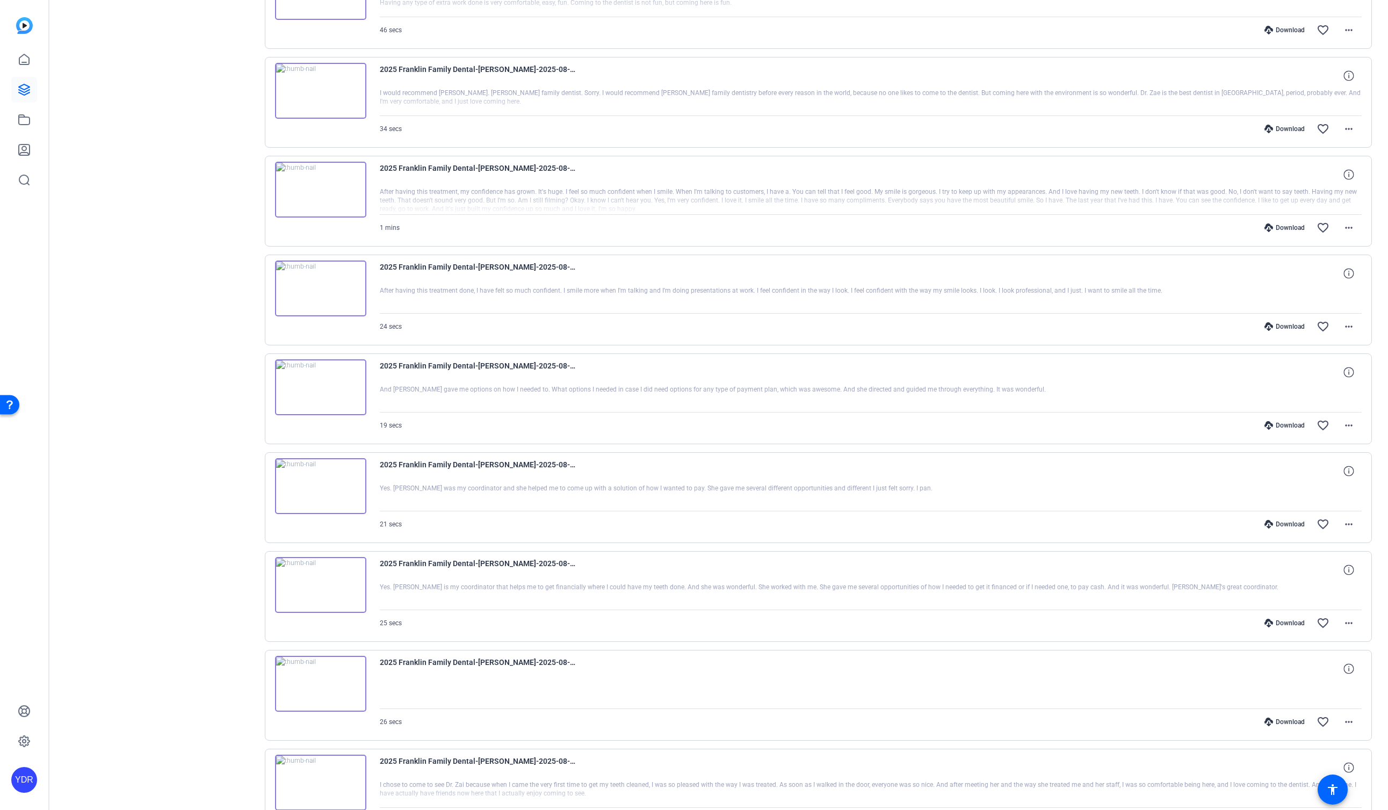
scroll to position [3151, 0]
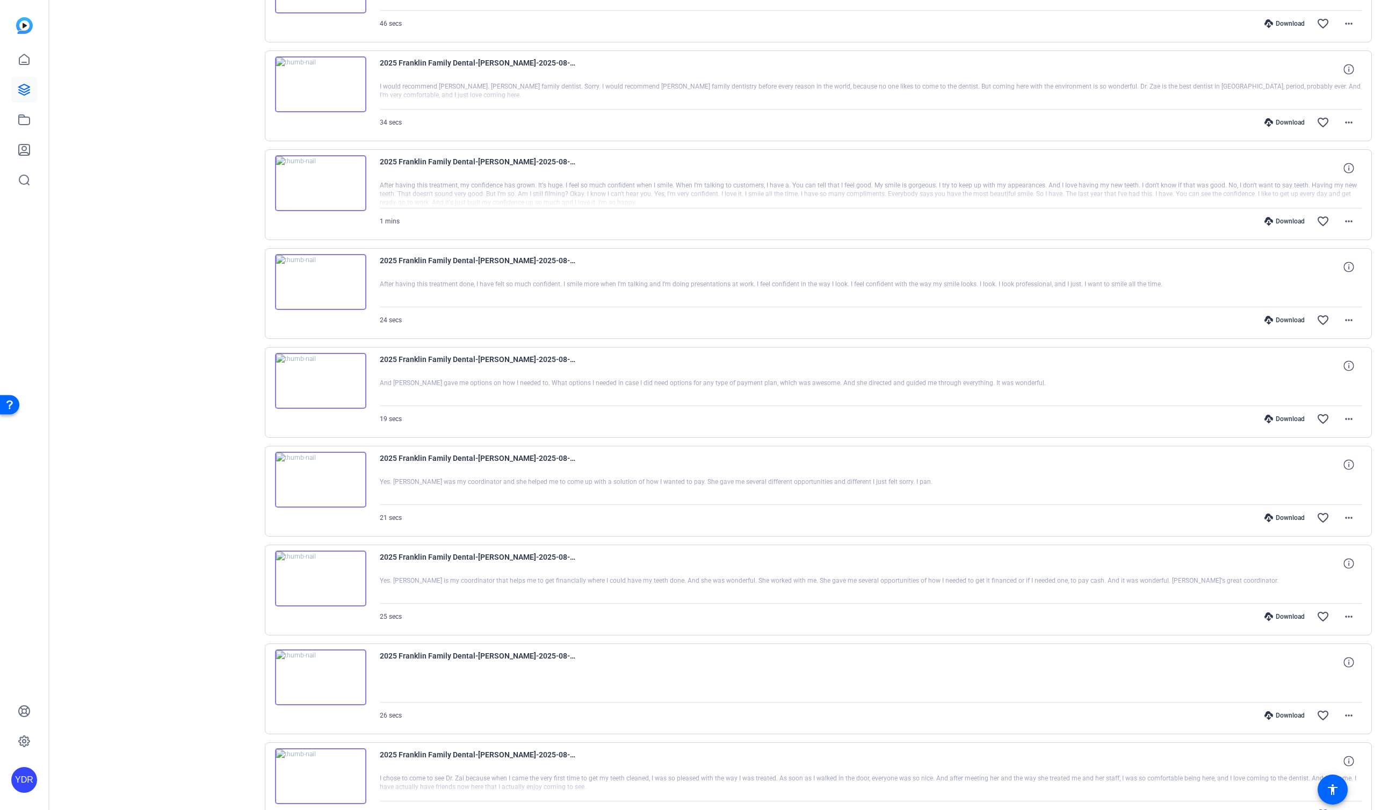
click at [1295, 616] on div "Download" at bounding box center [1284, 616] width 51 height 9
click at [1286, 716] on div "Download" at bounding box center [1284, 715] width 51 height 9
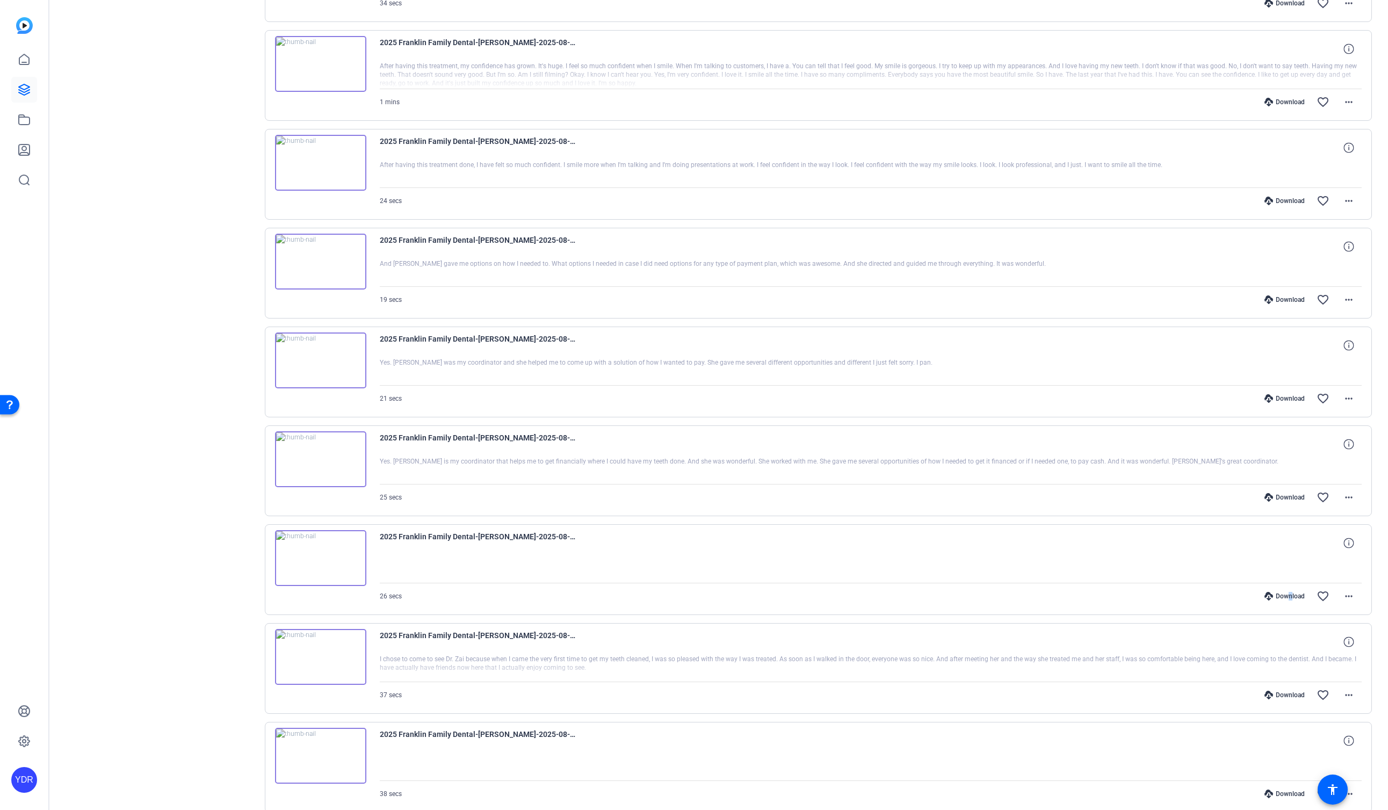
scroll to position [3271, 0]
click at [1290, 694] on div "Download" at bounding box center [1284, 694] width 51 height 9
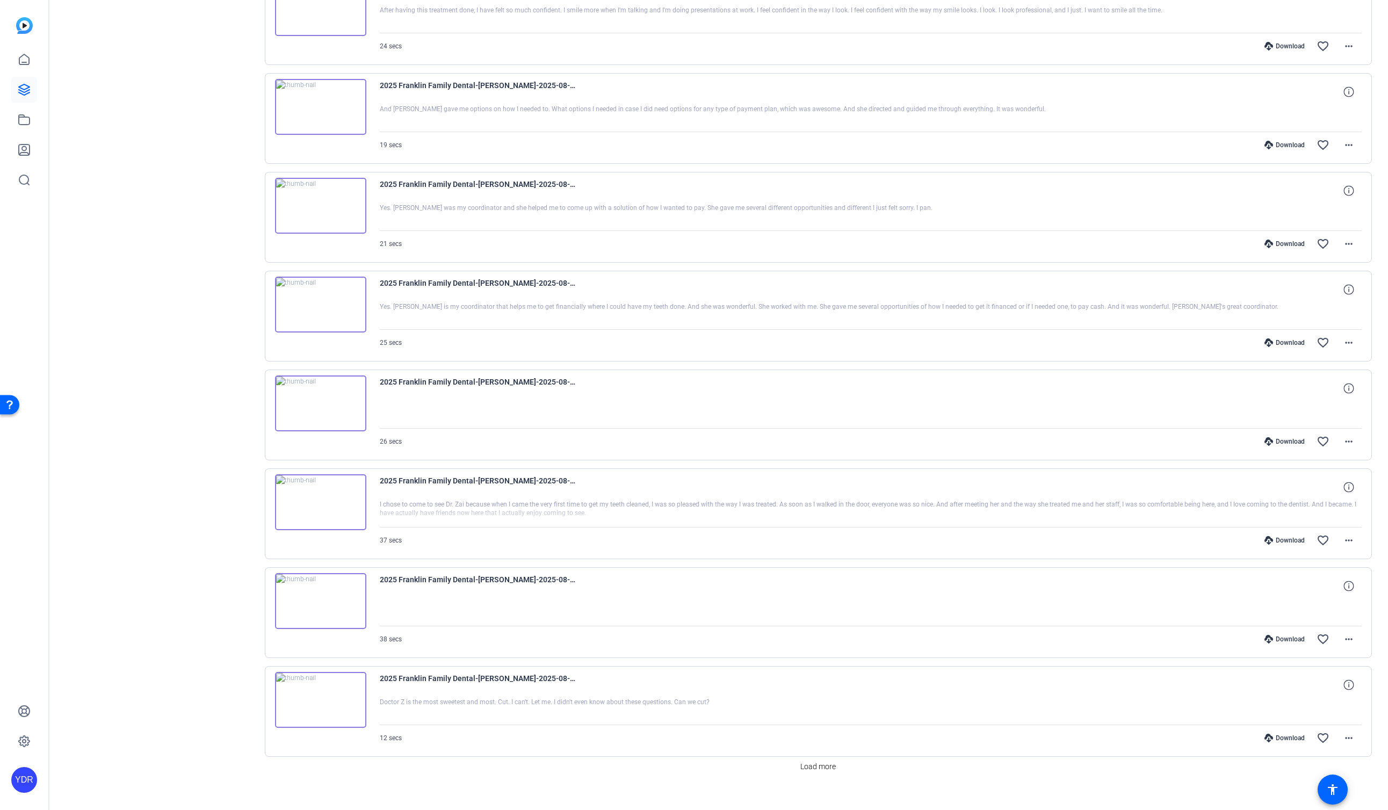
scroll to position [3427, 0]
click at [1289, 738] on div "Download" at bounding box center [1284, 736] width 51 height 9
click at [820, 768] on span "Load more" at bounding box center [817, 764] width 35 height 11
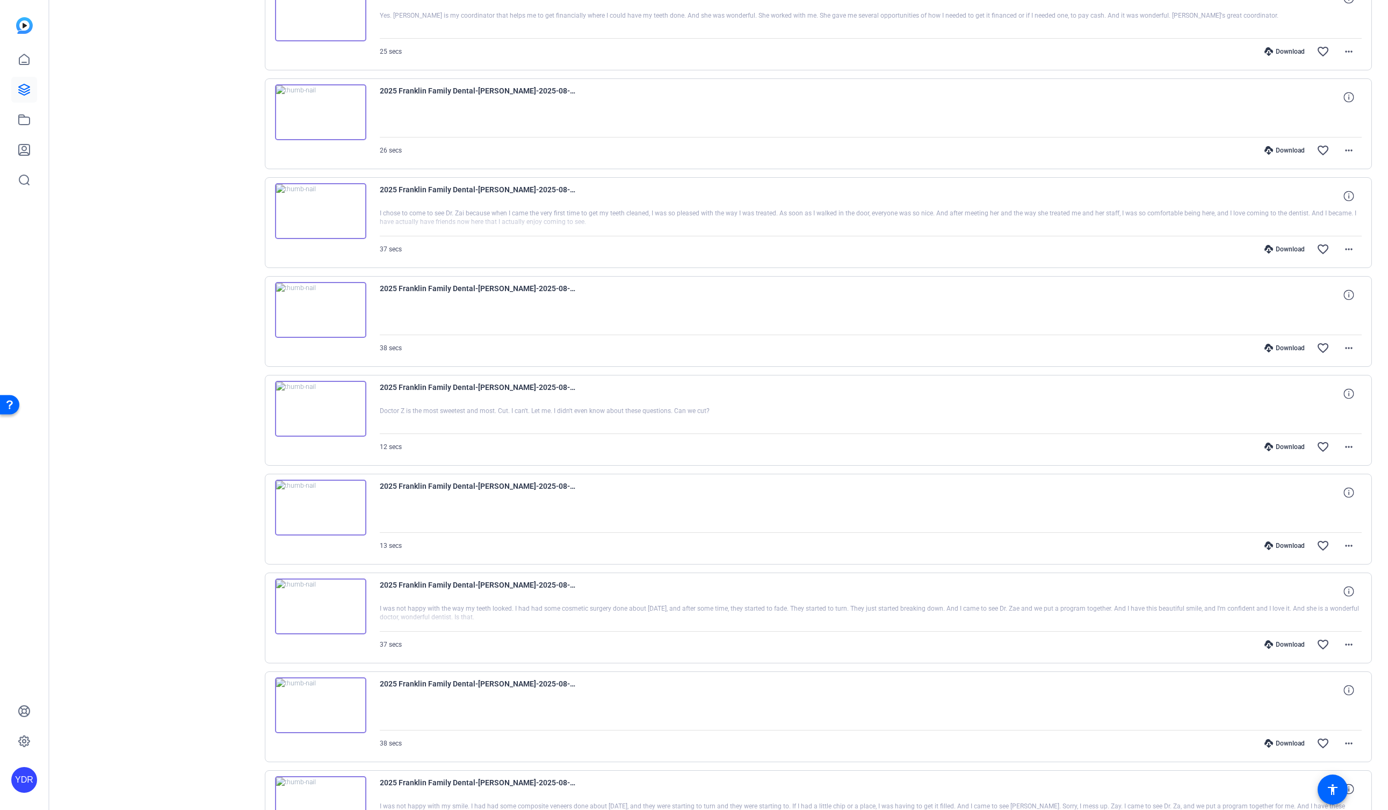
scroll to position [3831, 0]
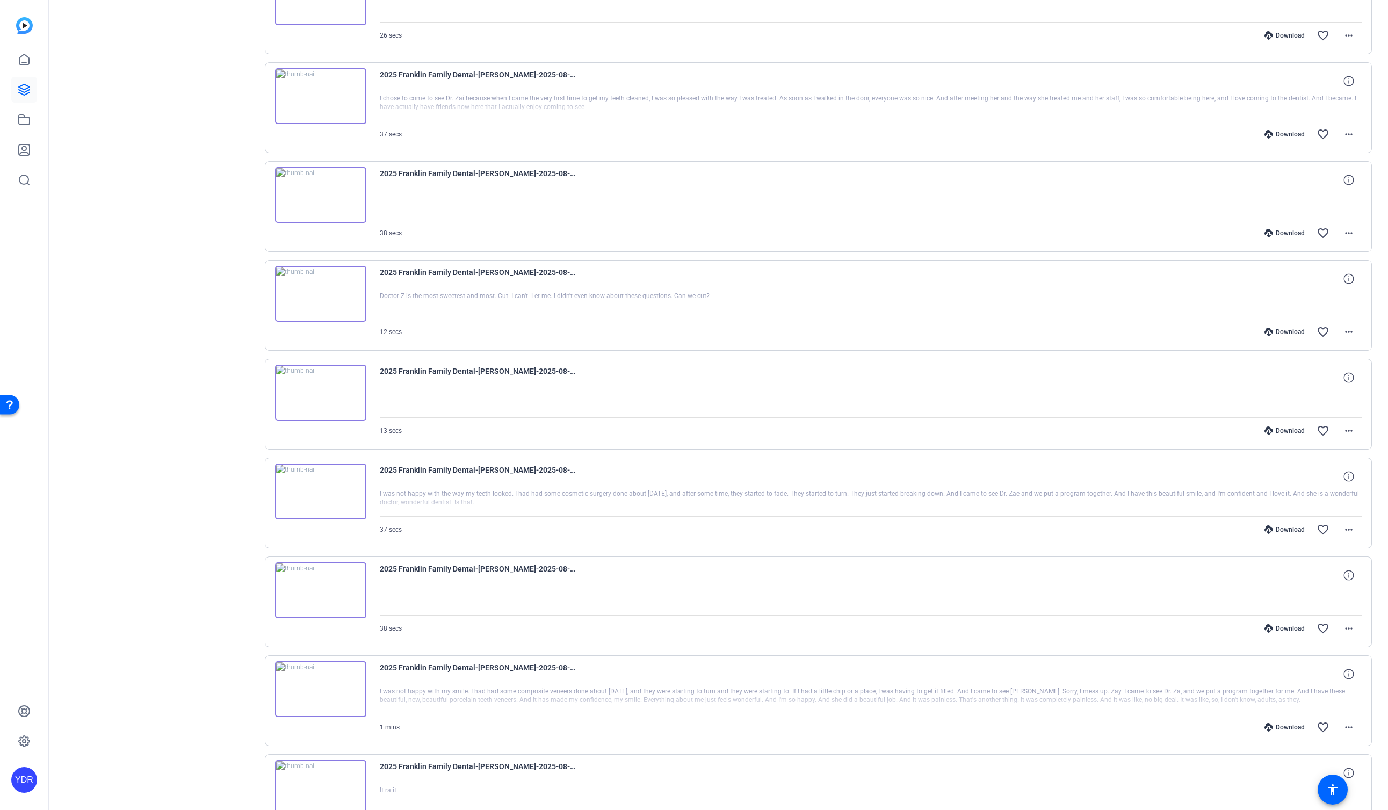
click at [1283, 531] on div "Download" at bounding box center [1284, 529] width 51 height 9
click at [1284, 724] on div "Download" at bounding box center [1284, 727] width 51 height 9
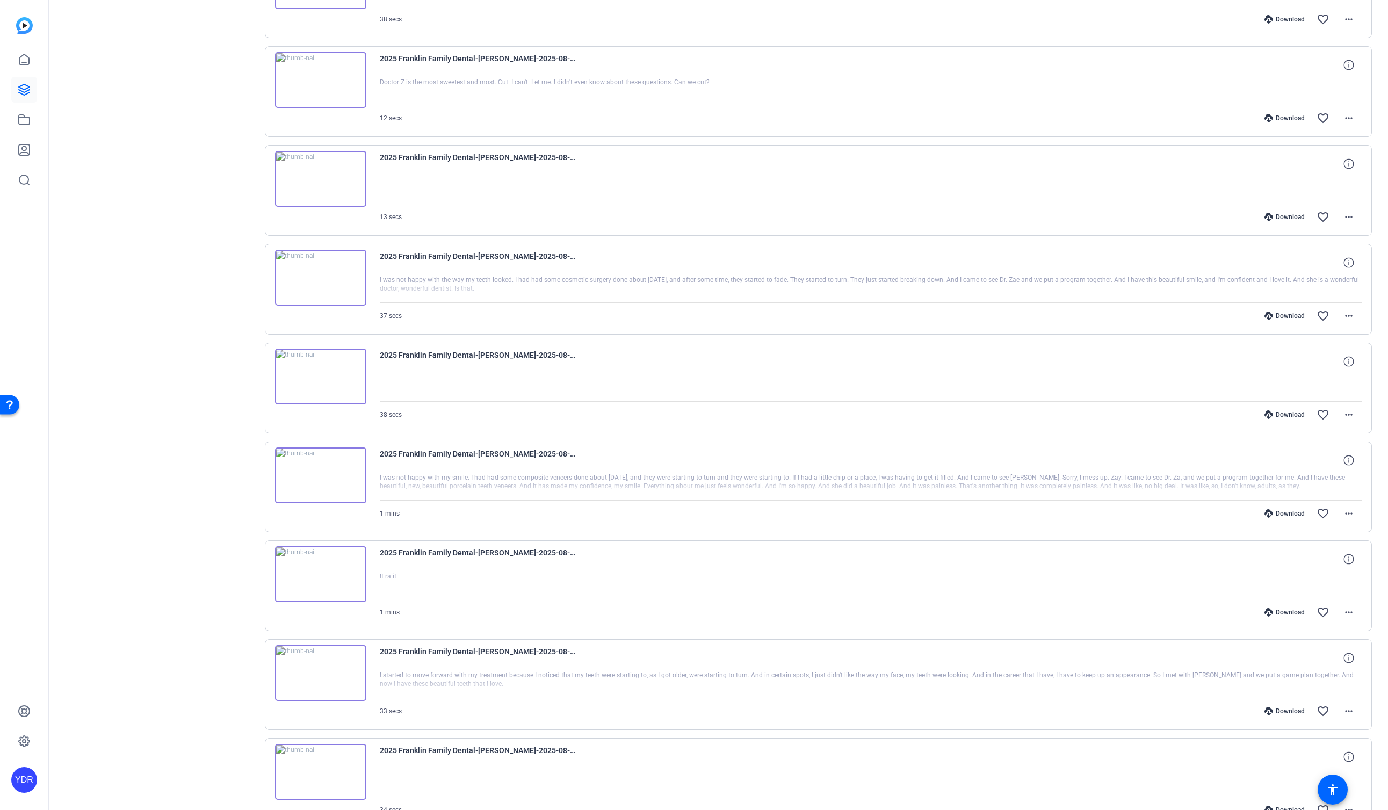
scroll to position [4045, 0]
click at [1285, 710] on div "Download" at bounding box center [1284, 710] width 51 height 9
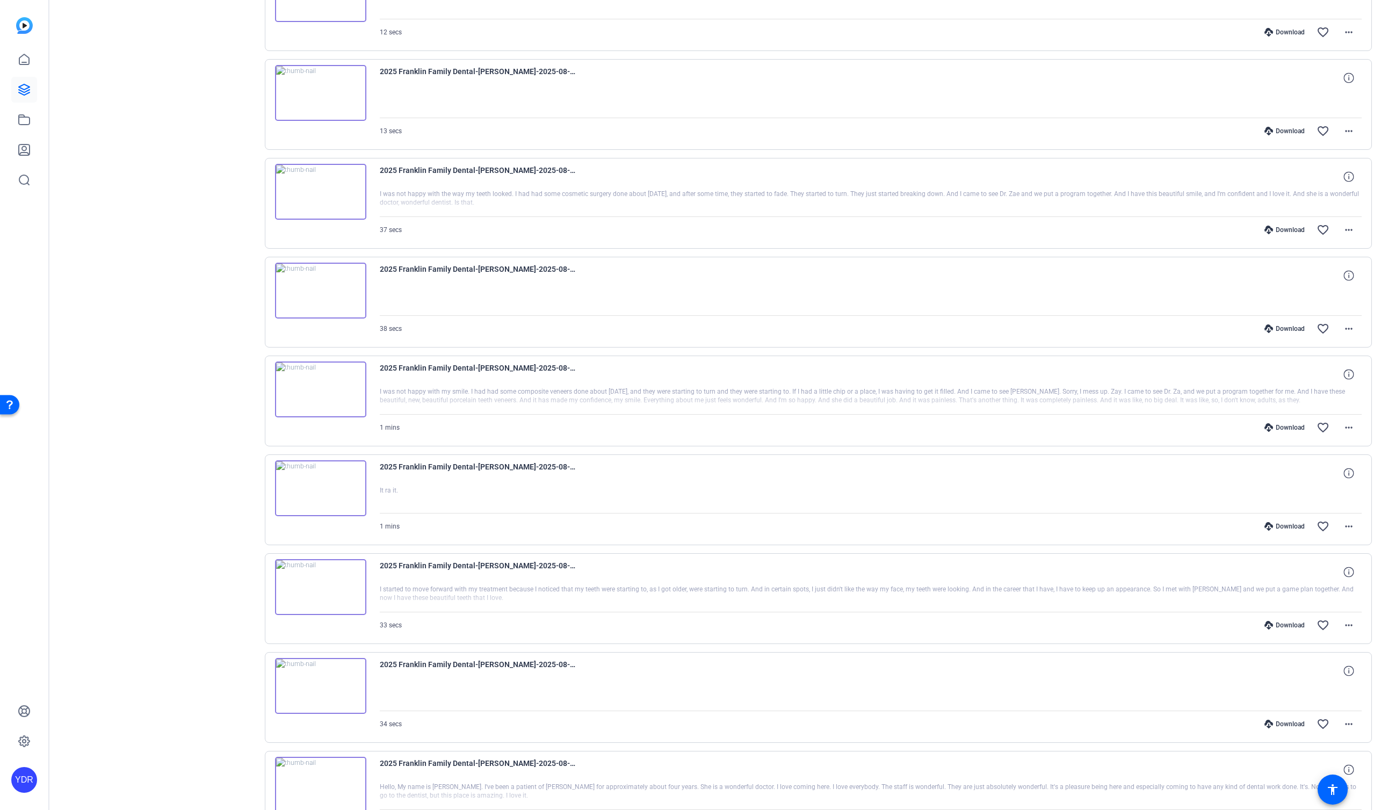
scroll to position [4132, 0]
click at [1287, 624] on div "Download" at bounding box center [1284, 623] width 51 height 9
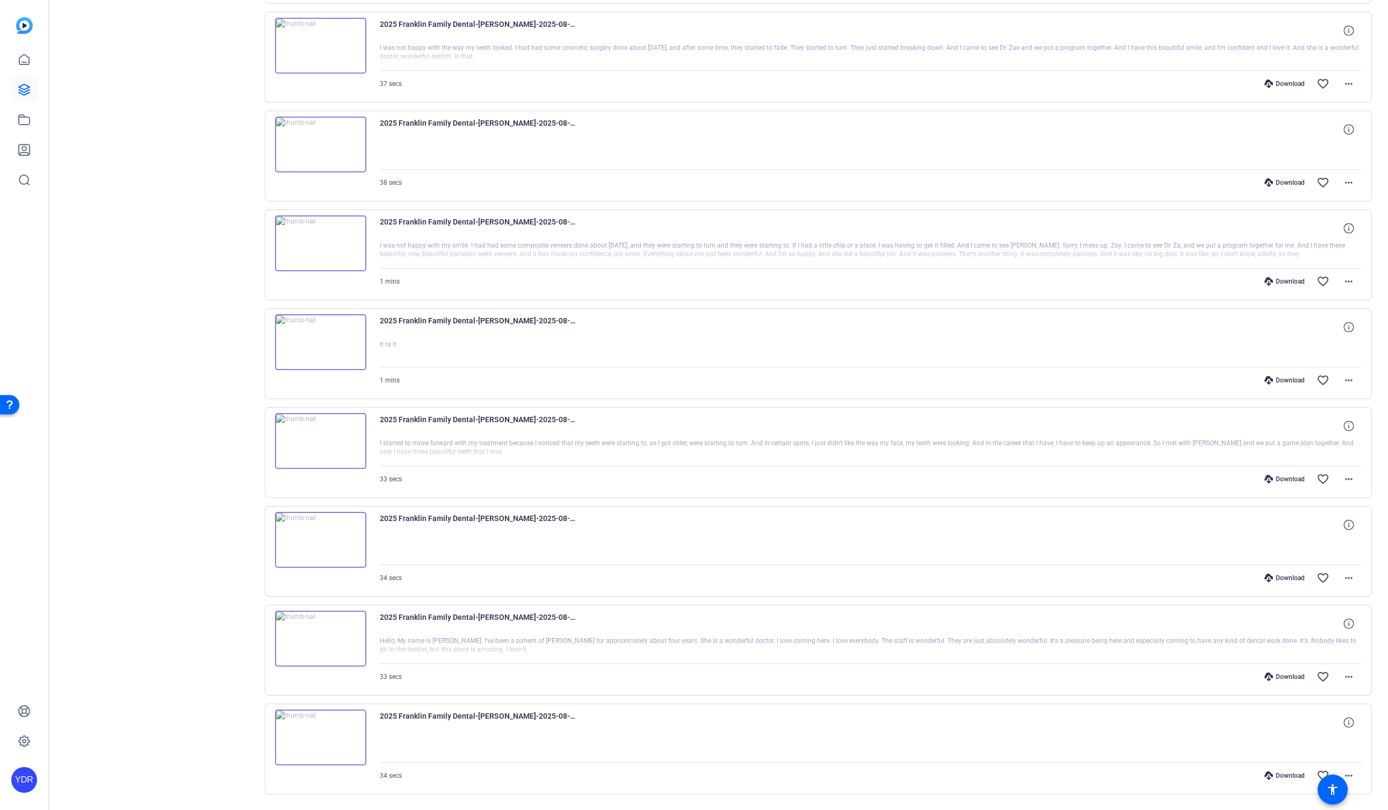
scroll to position [4280, 0]
click at [1287, 672] on div "Download" at bounding box center [1284, 673] width 51 height 9
